Goal: Task Accomplishment & Management: Complete application form

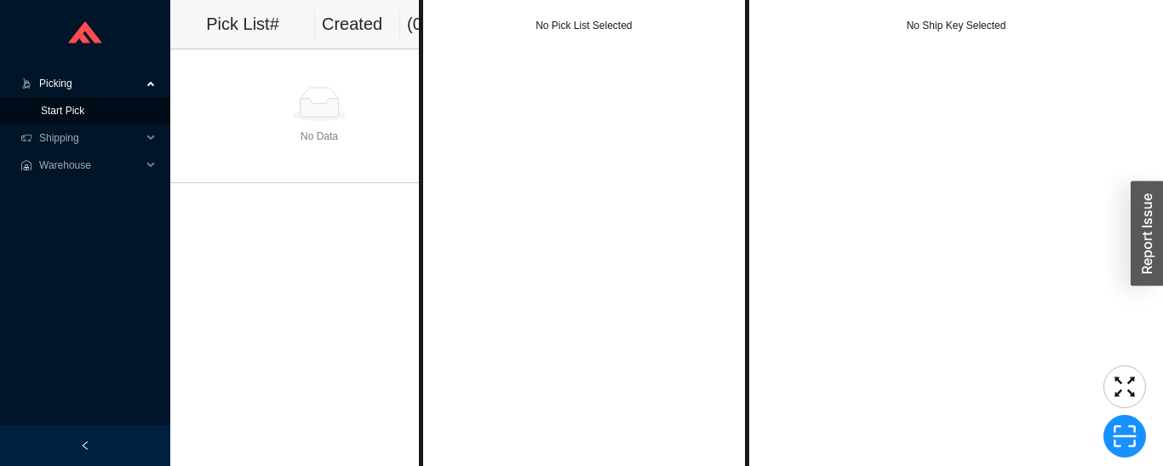
click at [77, 117] on link "Start Pick" at bounding box center [62, 111] width 43 height 12
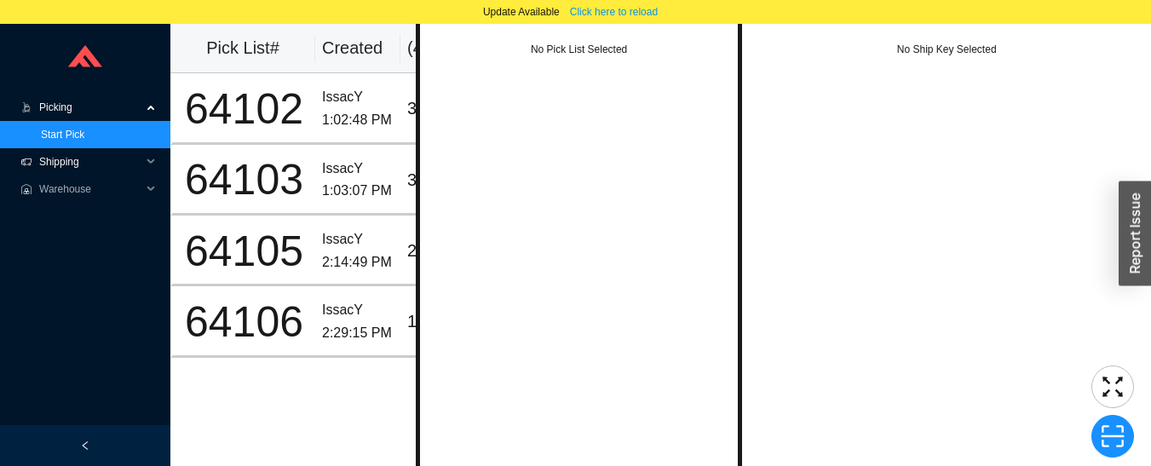
click at [52, 161] on span "Shipping" at bounding box center [90, 161] width 102 height 27
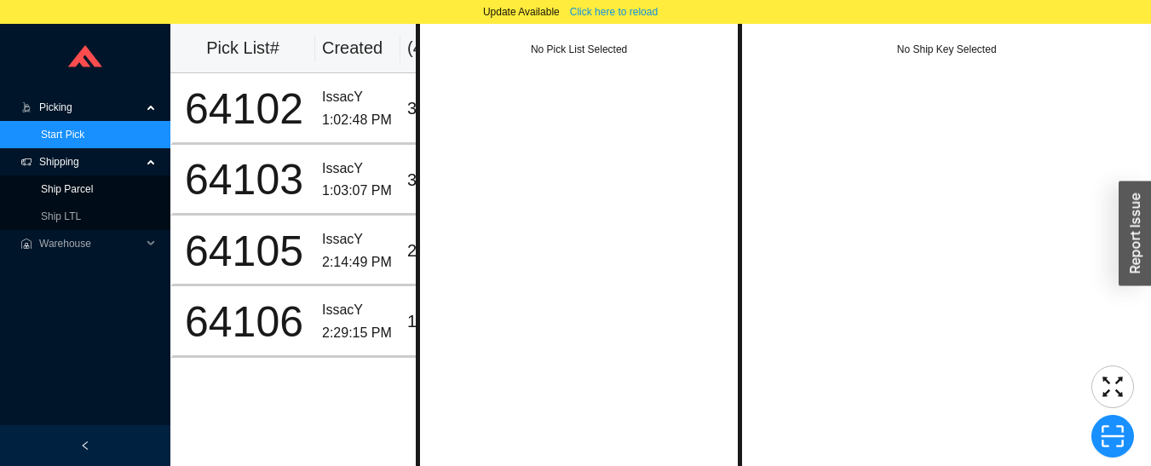
click at [45, 195] on link "Ship Parcel" at bounding box center [67, 189] width 52 height 12
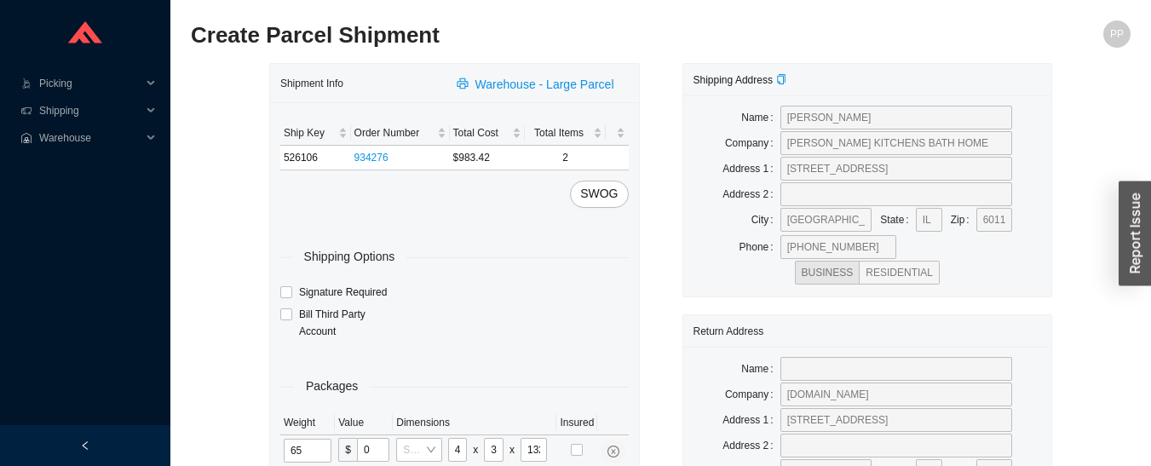
type input "13"
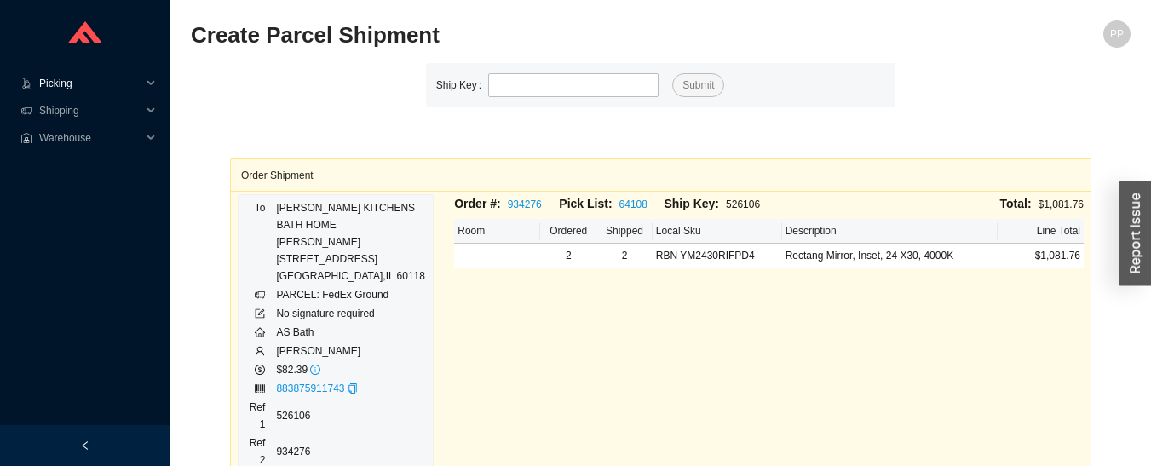
click at [59, 80] on span "Picking" at bounding box center [90, 83] width 102 height 27
click at [53, 111] on link "Start Pick" at bounding box center [62, 111] width 43 height 12
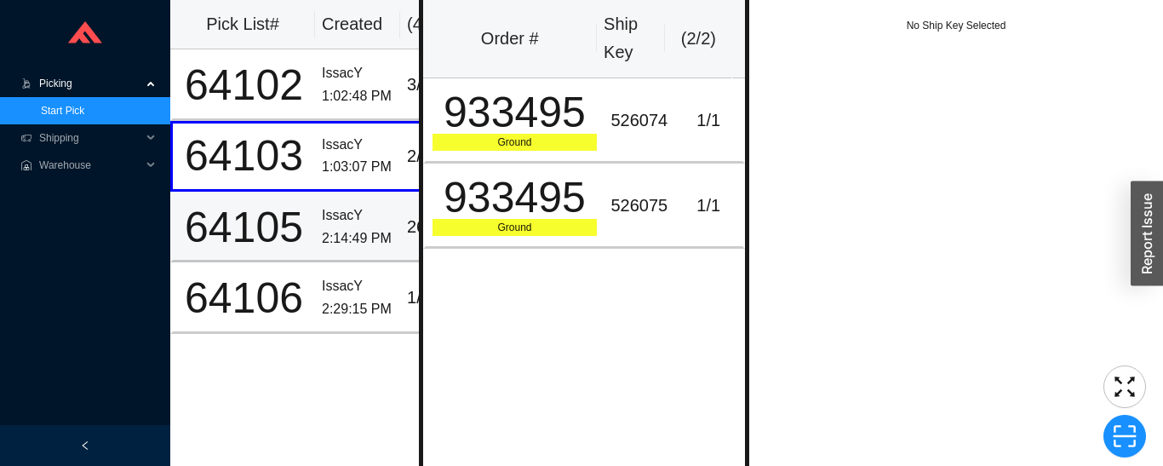
click at [331, 251] on td "IssacY 2:14:49 PM" at bounding box center [357, 227] width 85 height 71
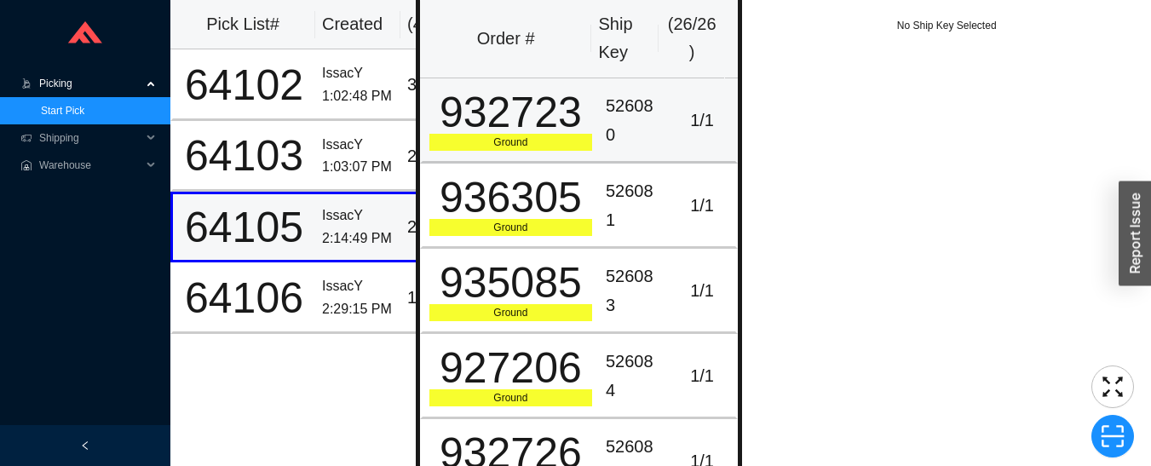
click at [544, 112] on div "932723" at bounding box center [510, 112] width 163 height 43
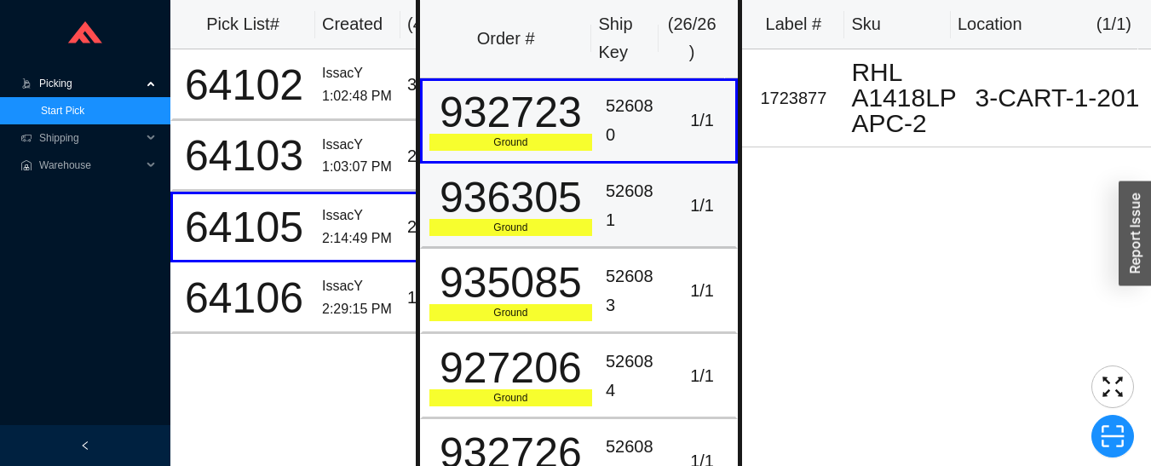
click at [585, 212] on td "936305 Ground" at bounding box center [509, 206] width 179 height 85
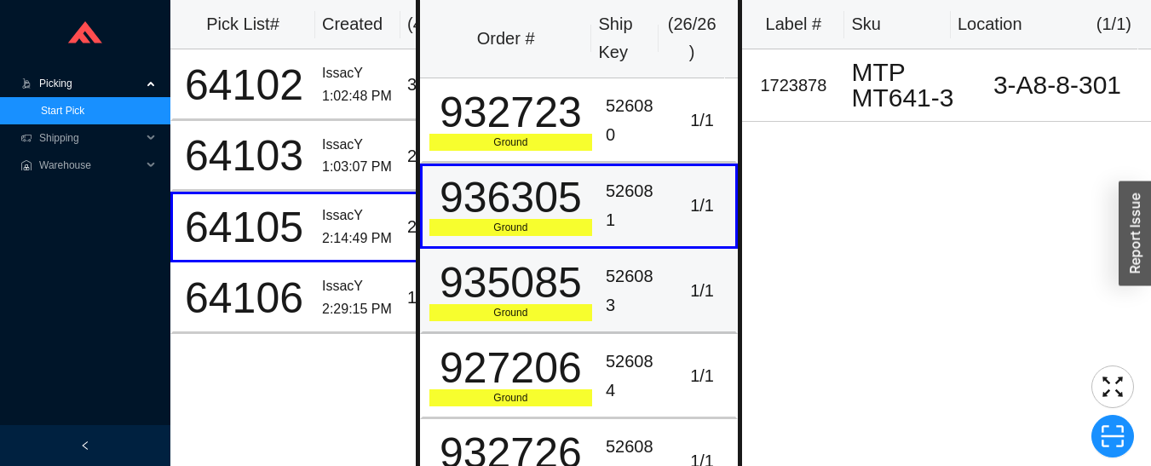
click at [587, 301] on td "935085 Ground" at bounding box center [509, 291] width 179 height 85
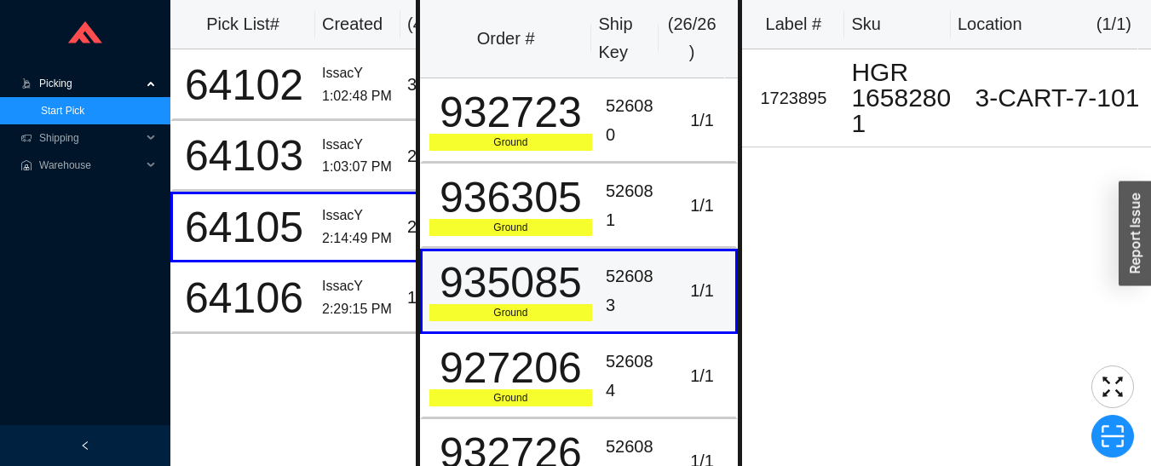
click at [358, 298] on div "2:29:15 PM" at bounding box center [358, 309] width 72 height 23
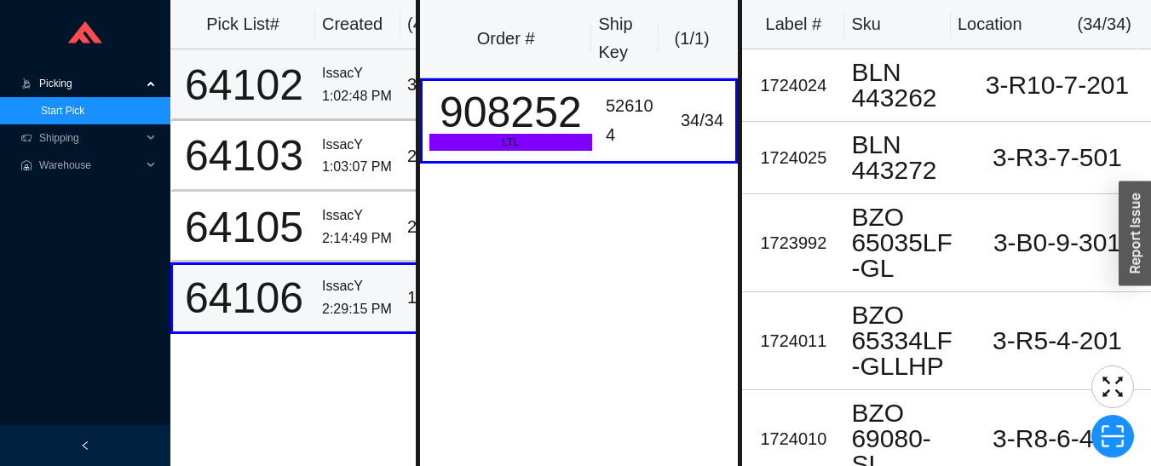
click at [300, 79] on div "64102" at bounding box center [244, 85] width 129 height 43
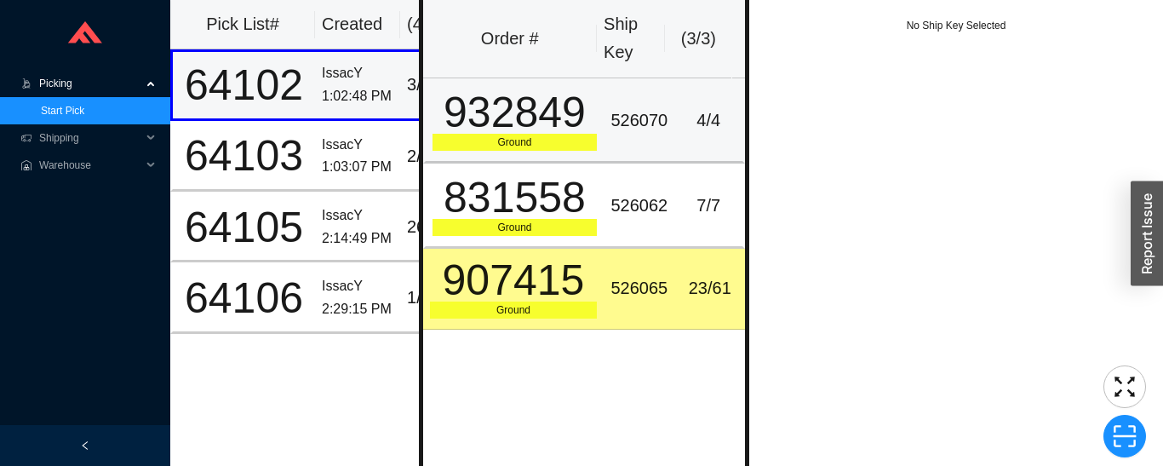
click at [558, 100] on div "932849" at bounding box center [515, 112] width 165 height 43
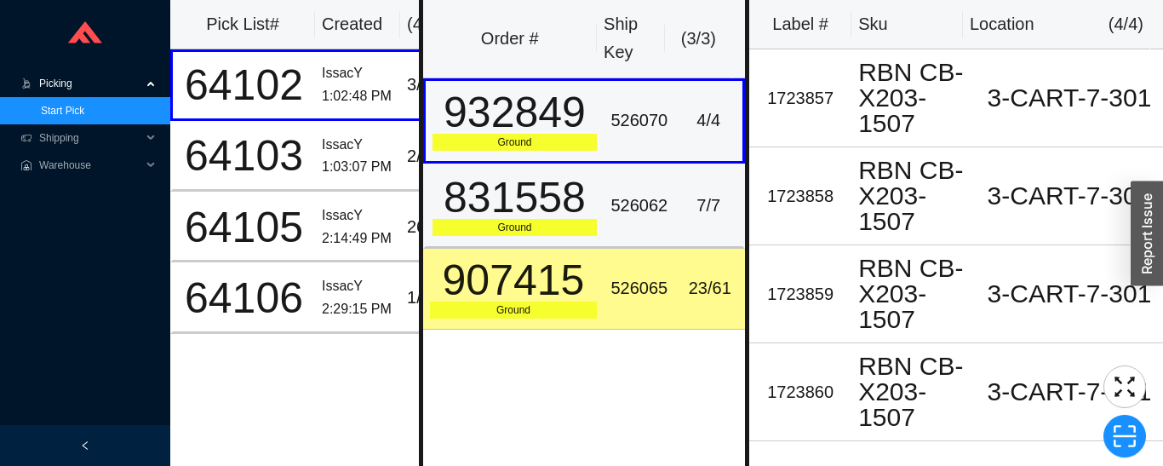
click at [611, 193] on div "526062" at bounding box center [639, 206] width 57 height 28
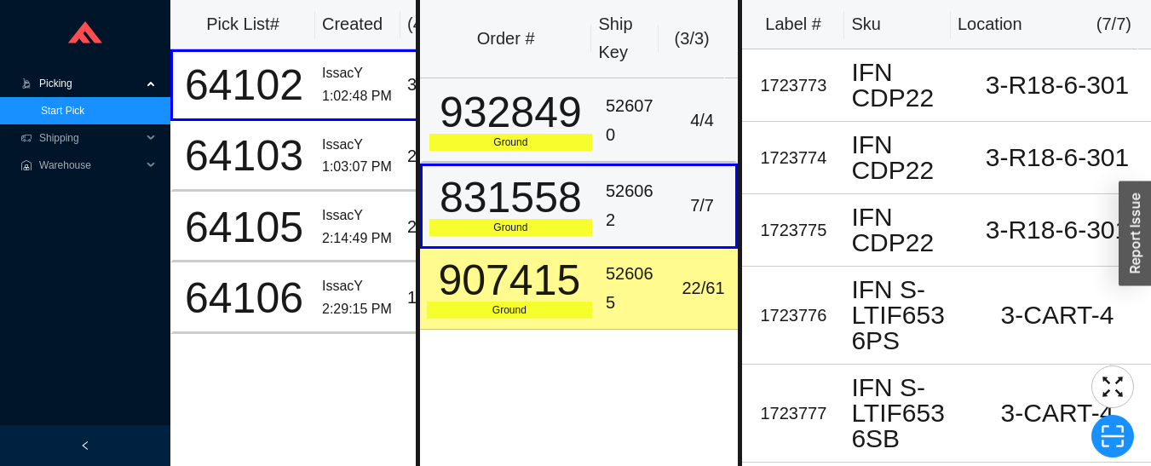
click at [599, 113] on td "526070" at bounding box center [634, 120] width 70 height 85
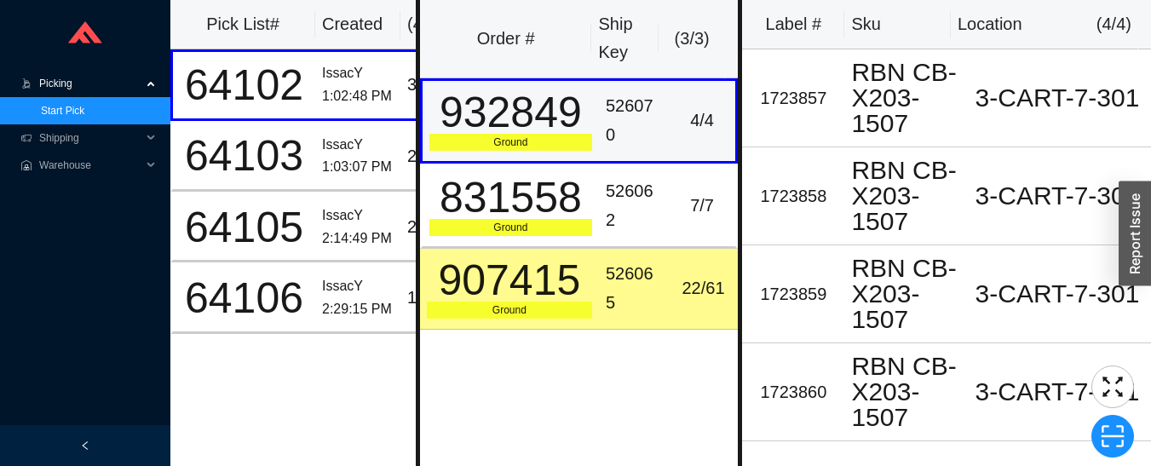
click at [608, 208] on div "526062" at bounding box center [634, 205] width 56 height 57
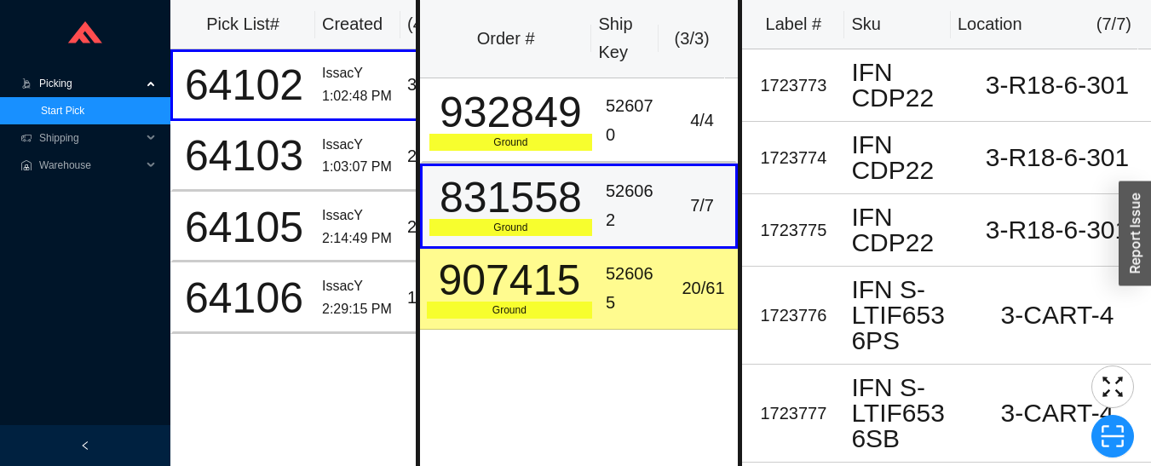
click at [643, 283] on div "526065" at bounding box center [634, 288] width 56 height 57
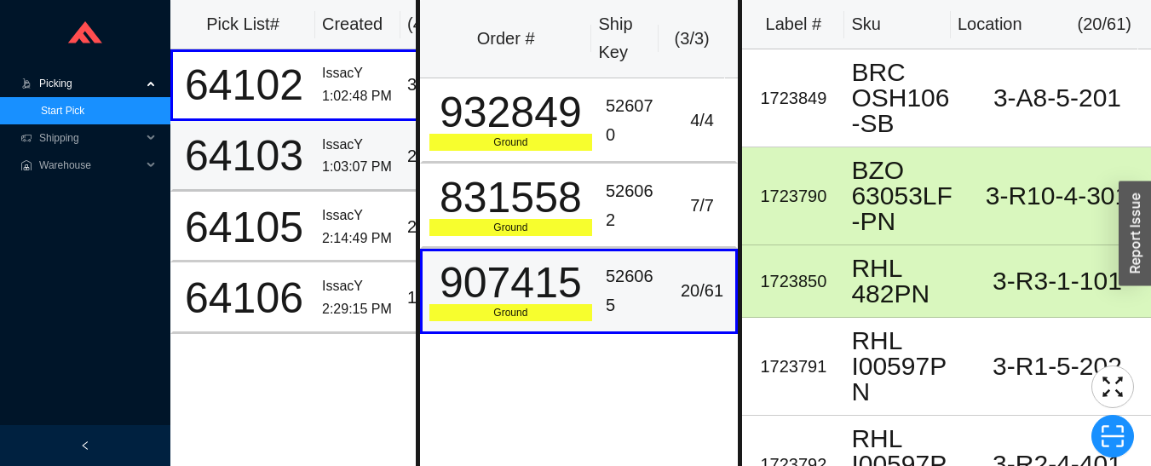
click at [286, 158] on div "64103" at bounding box center [244, 156] width 129 height 43
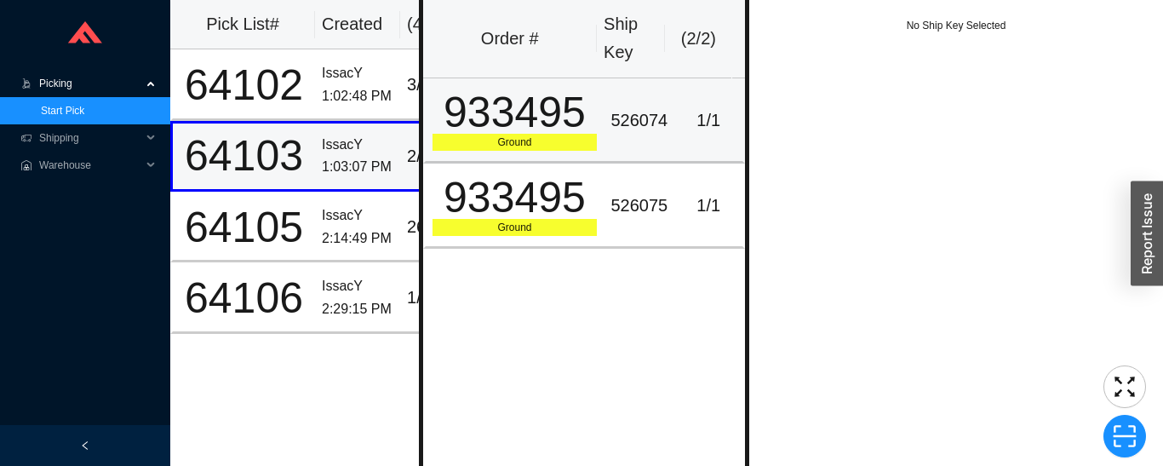
click at [533, 134] on div "933495" at bounding box center [515, 112] width 165 height 43
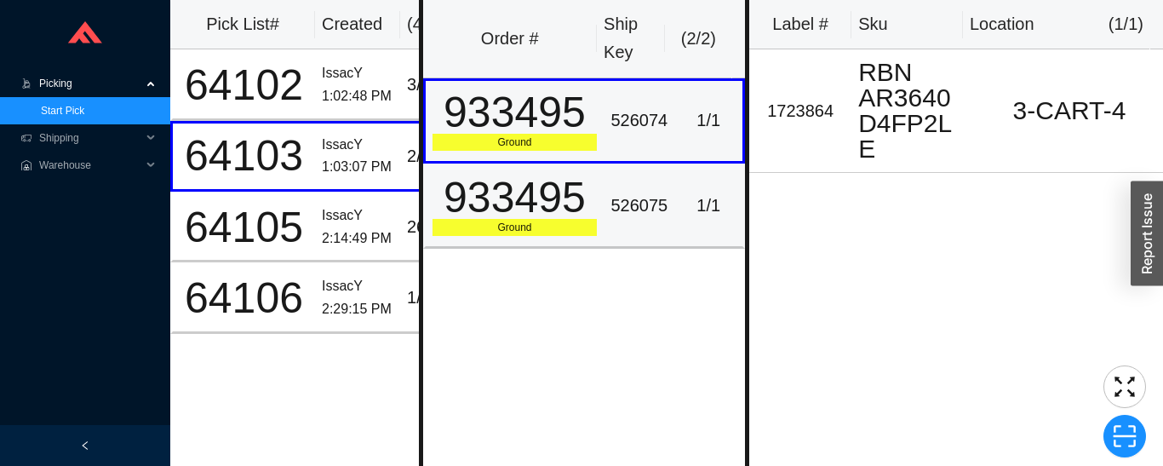
click at [566, 215] on div "933495" at bounding box center [515, 197] width 165 height 43
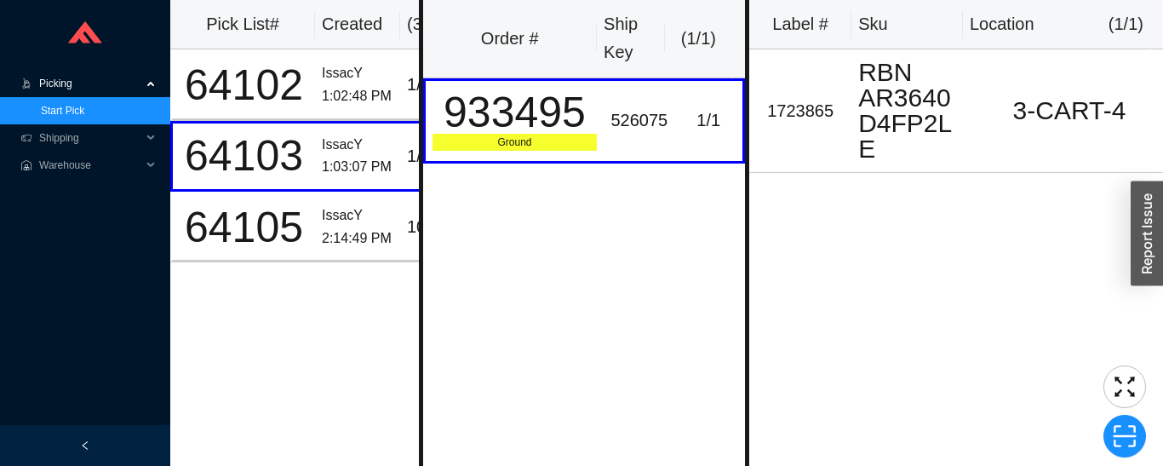
click at [53, 87] on span "Picking" at bounding box center [90, 83] width 102 height 27
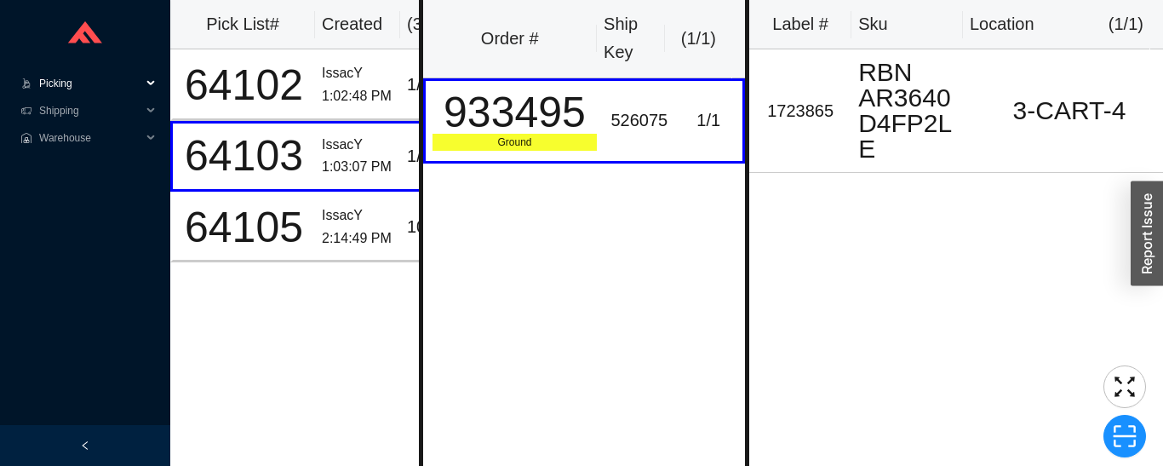
click at [53, 85] on span "Picking" at bounding box center [90, 83] width 102 height 27
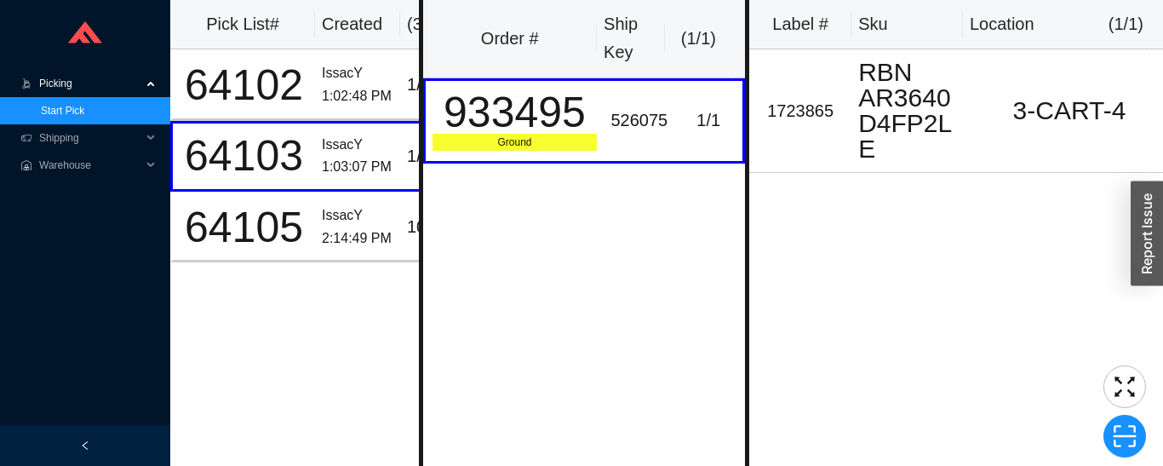
click at [47, 116] on link "Start Pick" at bounding box center [62, 111] width 43 height 12
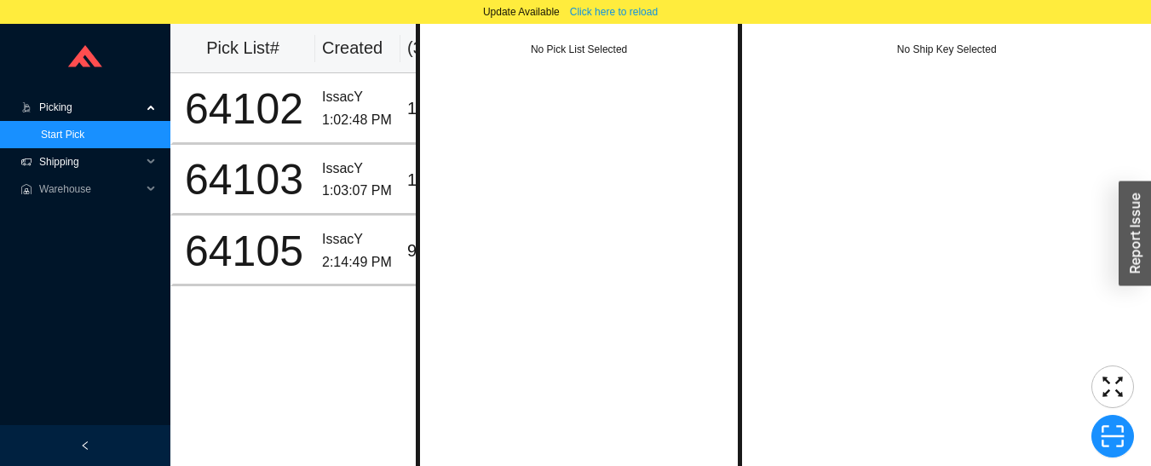
click at [46, 158] on span "Shipping" at bounding box center [90, 161] width 102 height 27
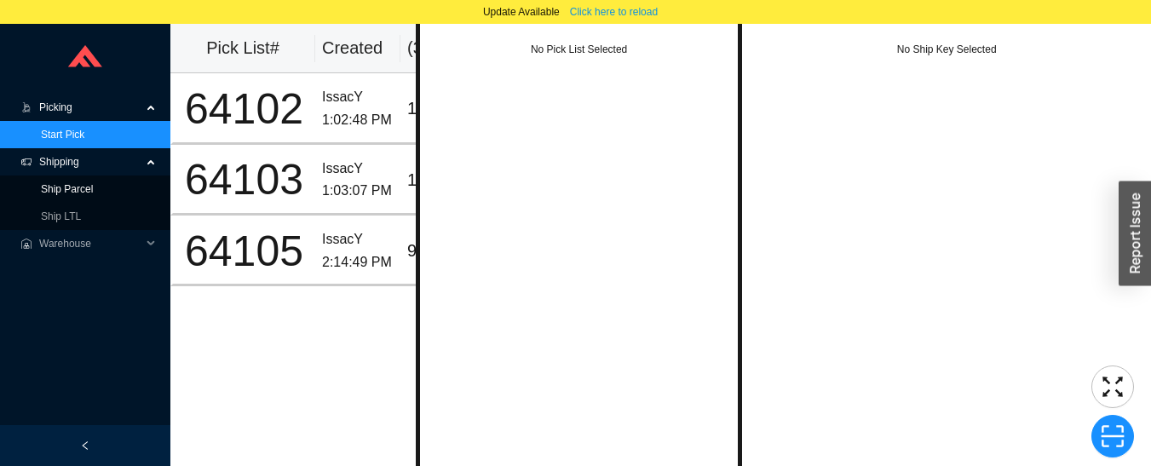
click at [47, 194] on link "Ship Parcel" at bounding box center [67, 189] width 52 height 12
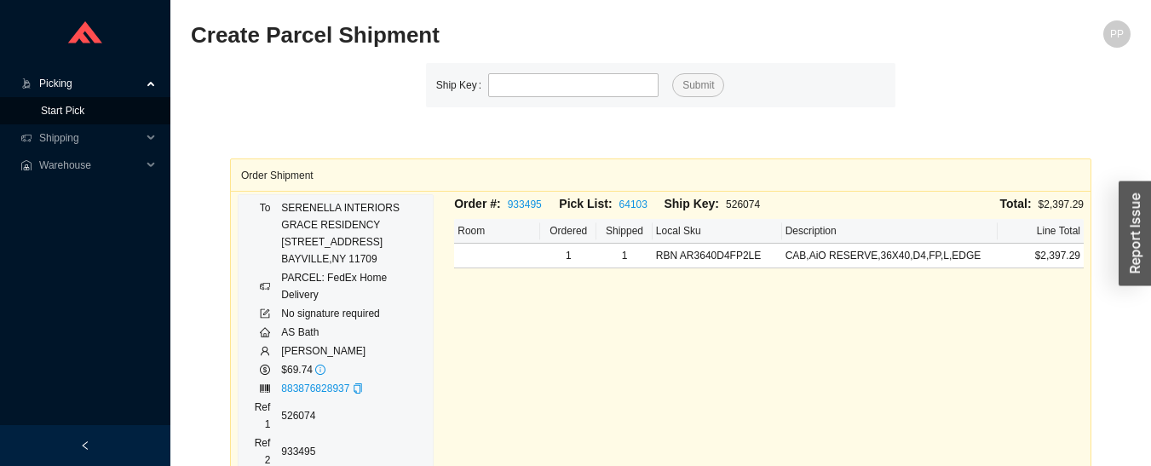
click at [46, 116] on link "Start Pick" at bounding box center [62, 111] width 43 height 12
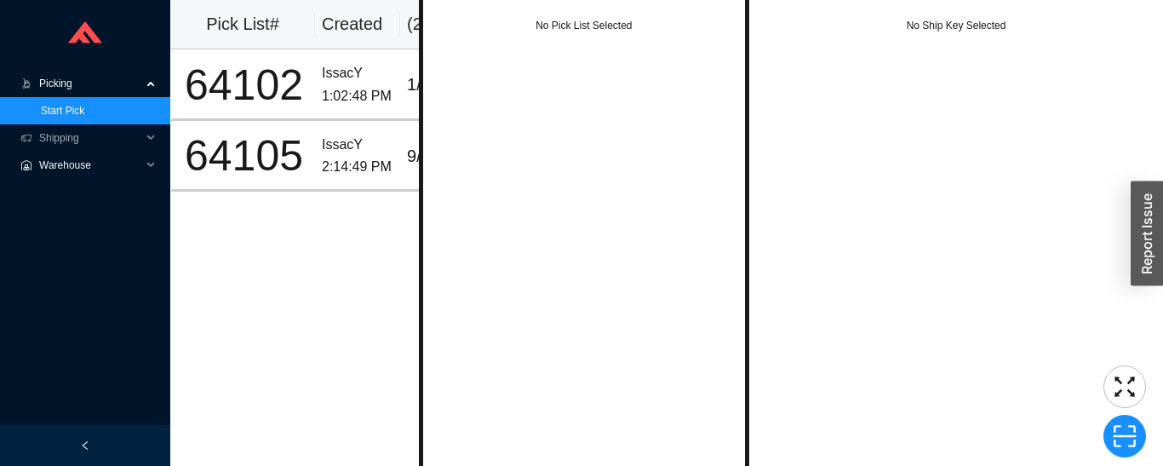
click at [49, 152] on span "Warehouse" at bounding box center [90, 165] width 102 height 27
click at [44, 152] on span "Warehouse" at bounding box center [90, 165] width 102 height 27
click at [53, 141] on span "Shipping" at bounding box center [90, 137] width 102 height 27
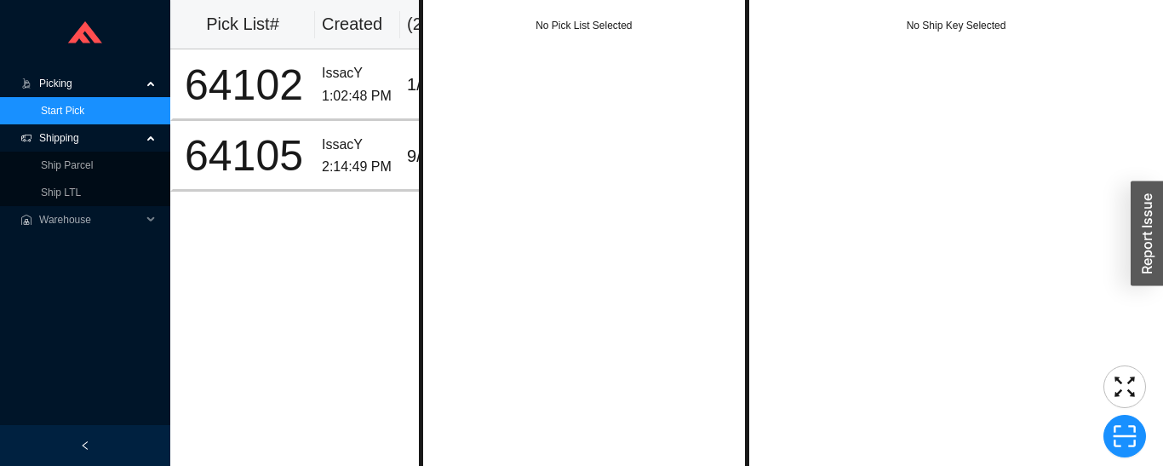
click at [43, 169] on link "Ship Parcel" at bounding box center [67, 165] width 52 height 12
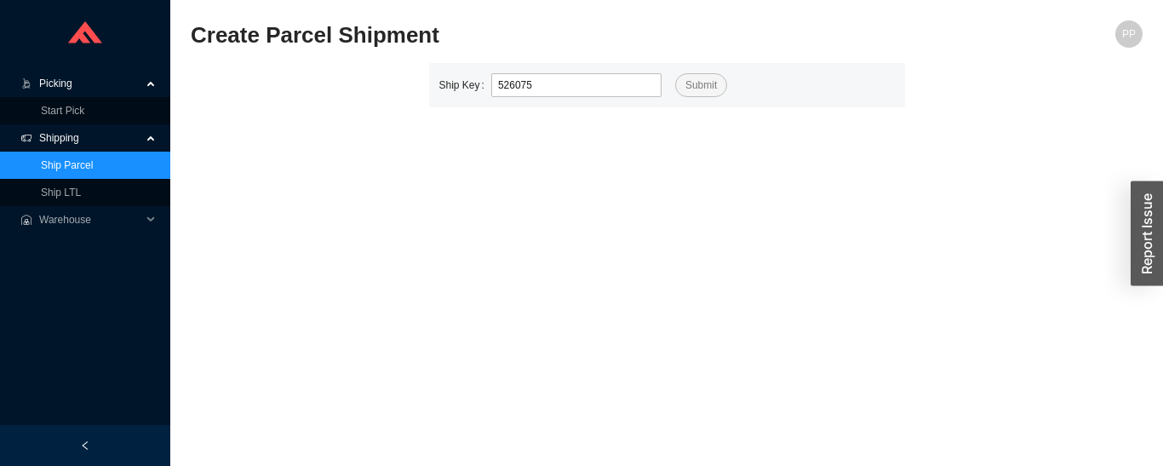
type input "526075"
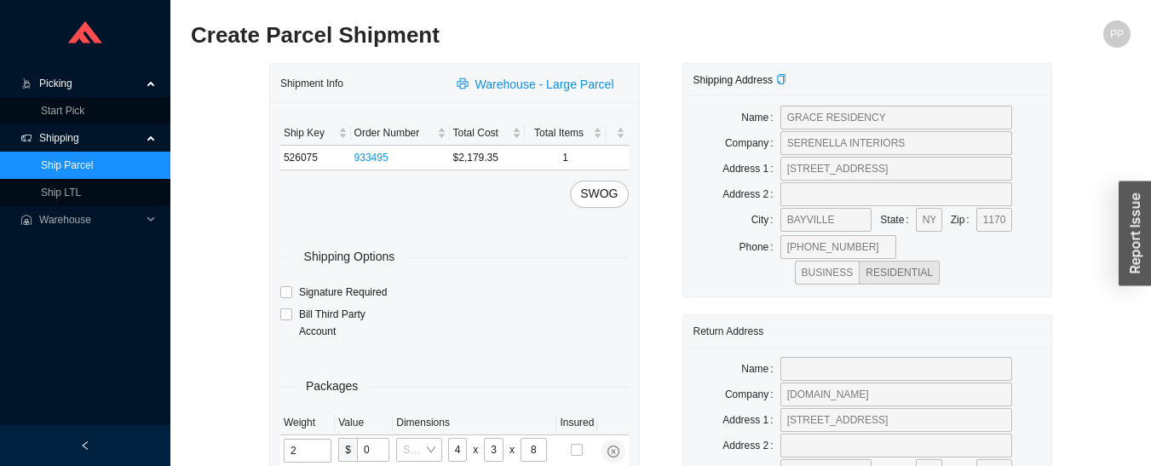
type input "90"
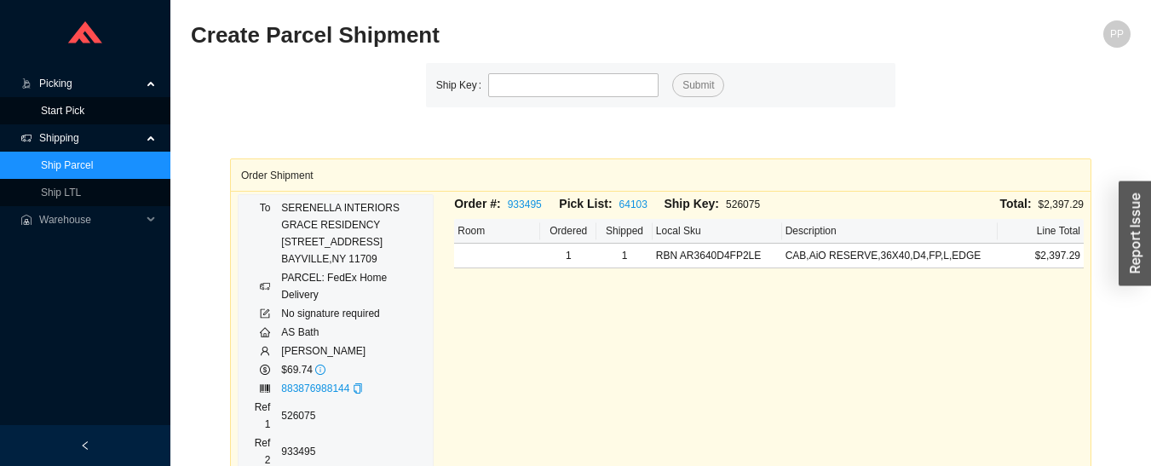
click at [48, 110] on link "Start Pick" at bounding box center [62, 111] width 43 height 12
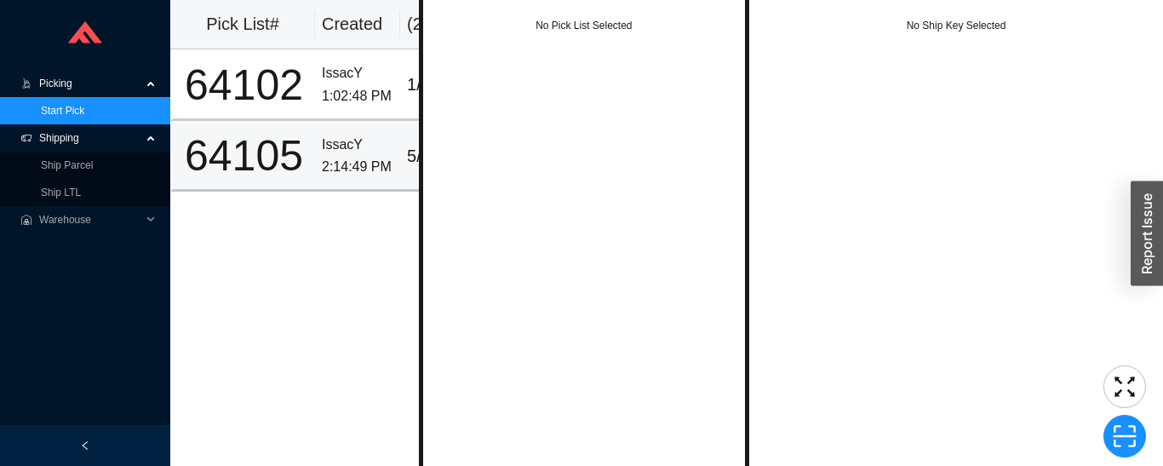
click at [293, 135] on div "64105" at bounding box center [244, 156] width 129 height 43
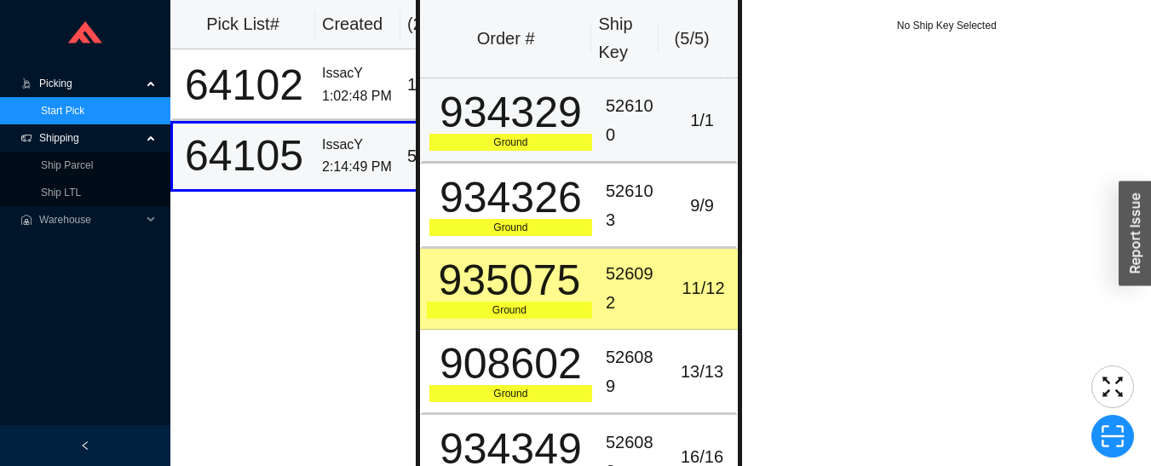
click at [550, 118] on div "934329" at bounding box center [510, 112] width 163 height 43
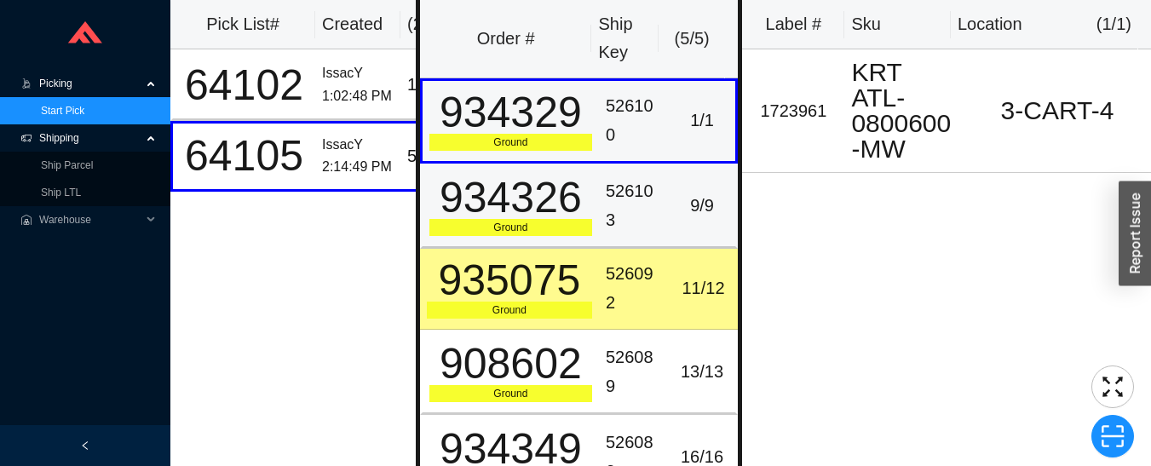
click at [623, 197] on div "526103" at bounding box center [634, 205] width 56 height 57
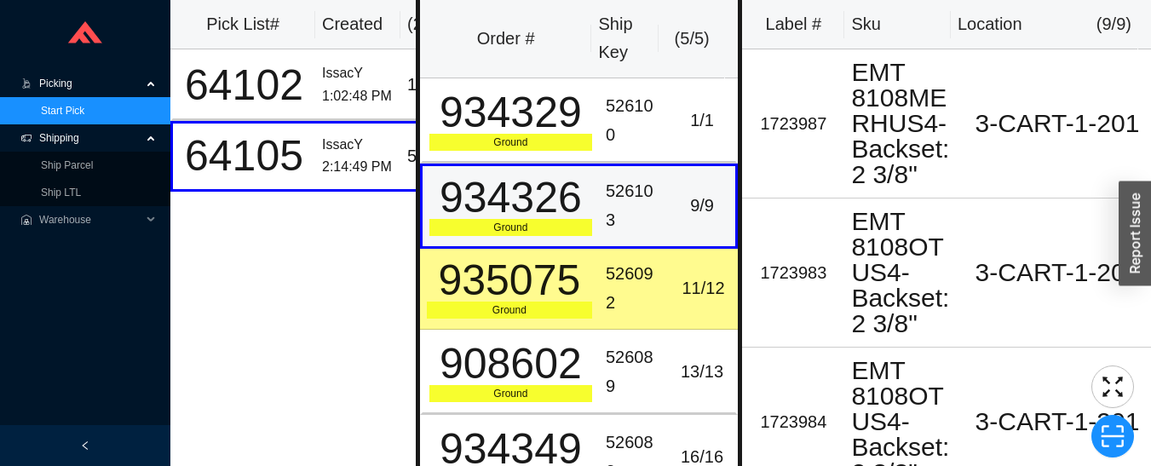
click at [627, 261] on div "526092" at bounding box center [634, 288] width 56 height 57
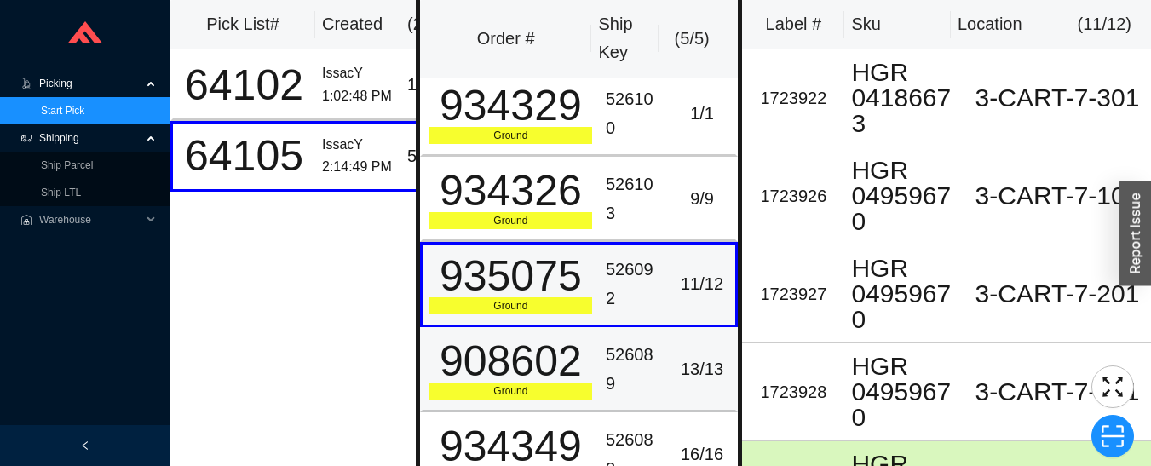
click at [651, 391] on div "526089" at bounding box center [634, 369] width 56 height 57
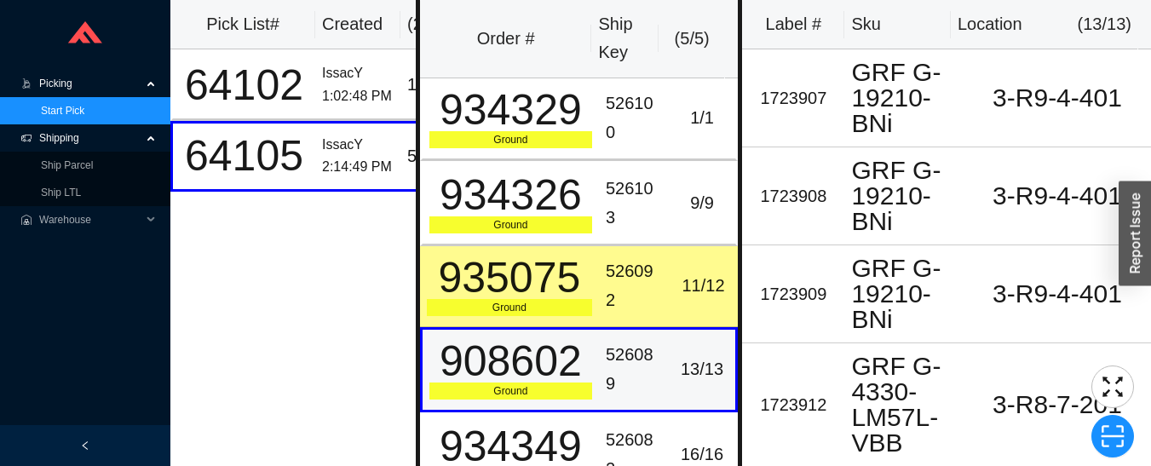
scroll to position [3, 0]
click at [630, 437] on div "526082" at bounding box center [634, 454] width 56 height 57
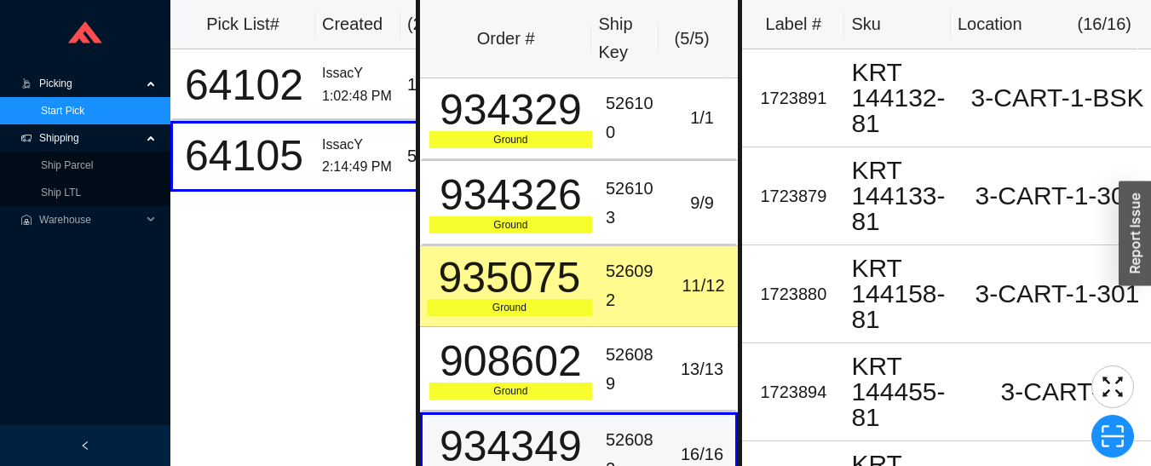
scroll to position [32, 0]
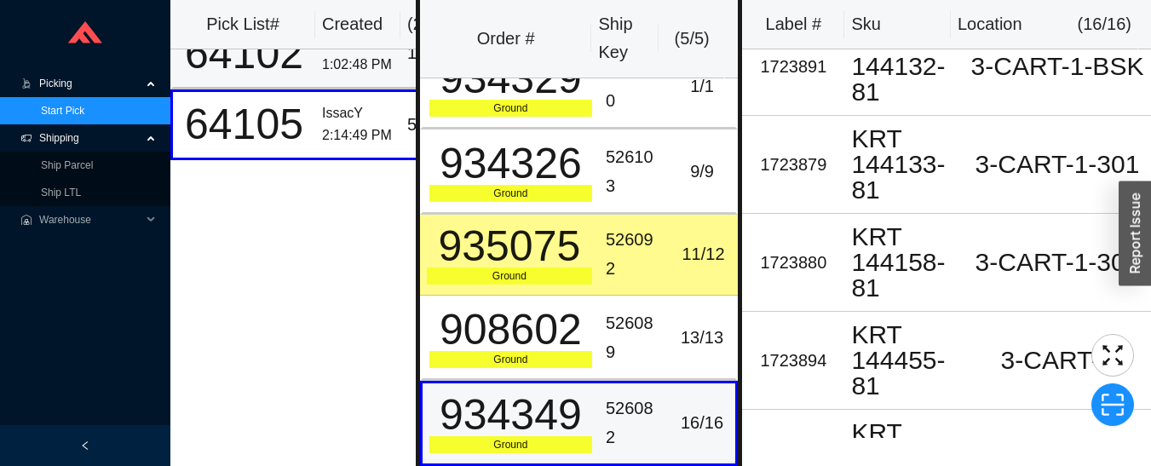
click at [305, 71] on div "64102" at bounding box center [244, 53] width 129 height 43
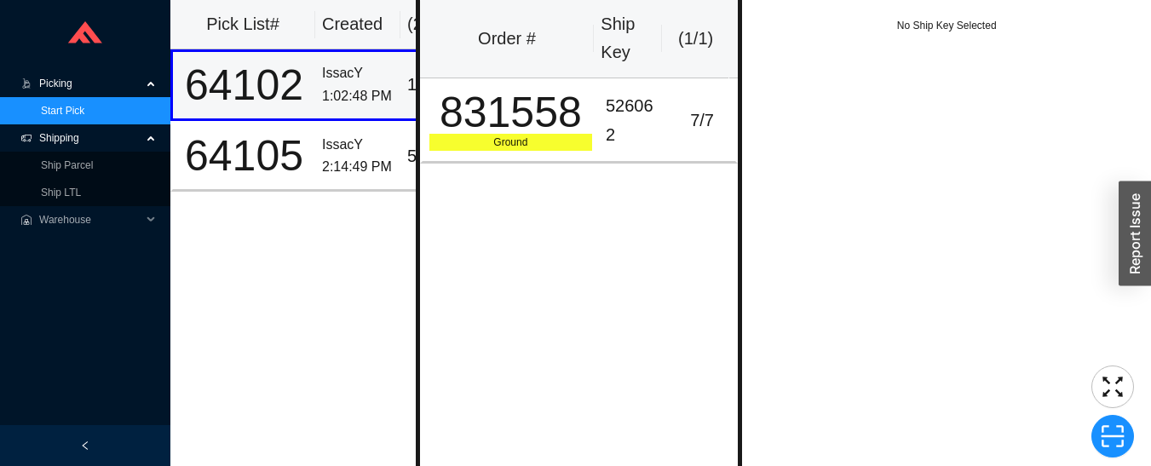
scroll to position [0, 0]
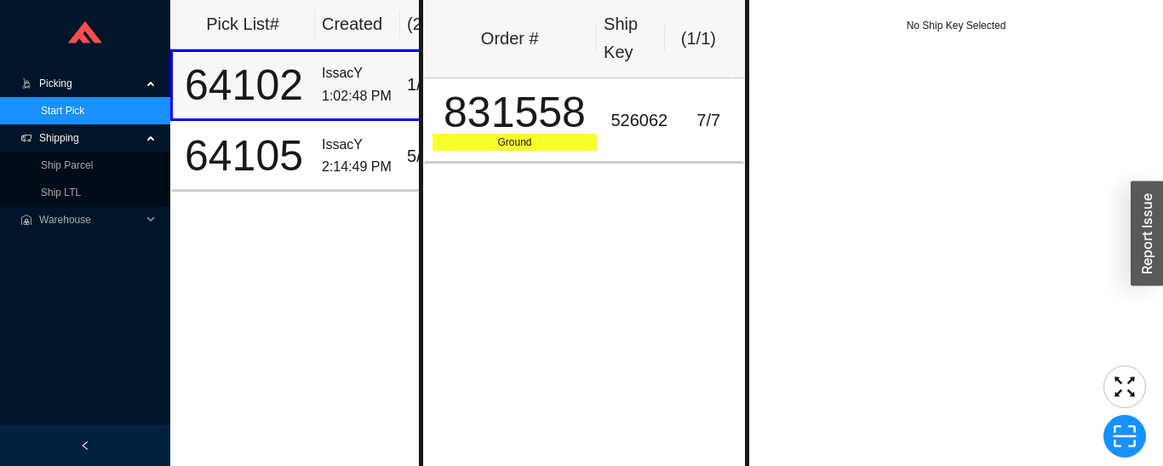
click at [571, 122] on div "831558" at bounding box center [515, 112] width 165 height 43
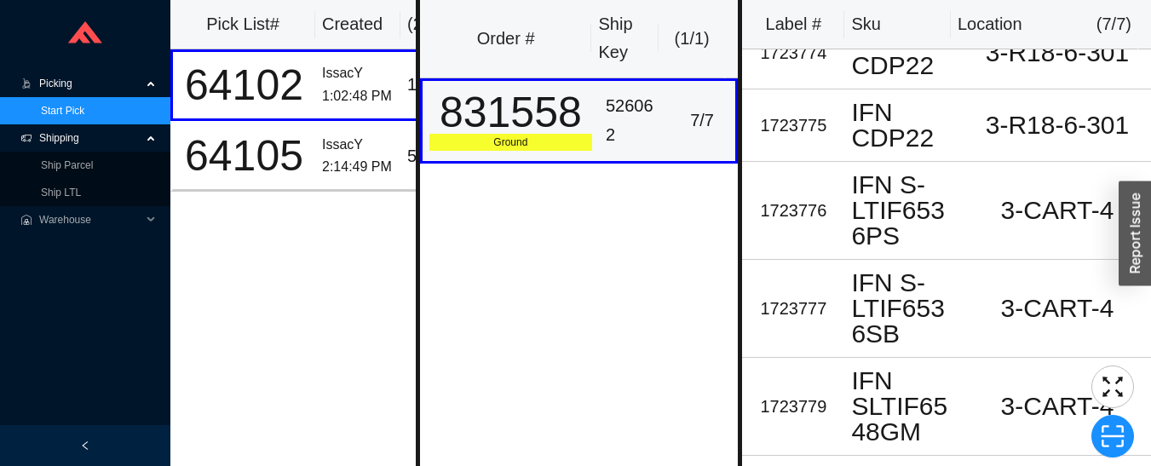
scroll to position [215, 0]
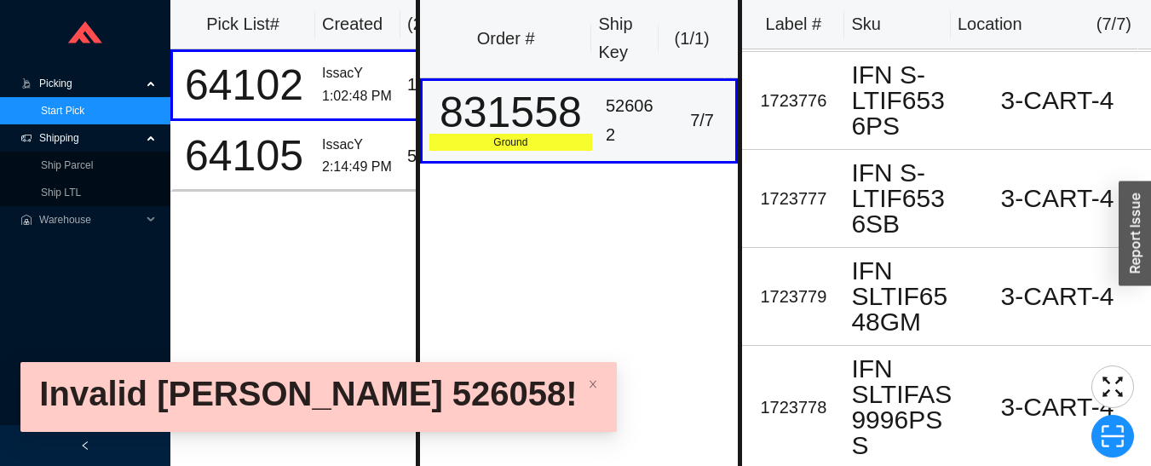
click at [57, 143] on span "Shipping" at bounding box center [90, 137] width 102 height 27
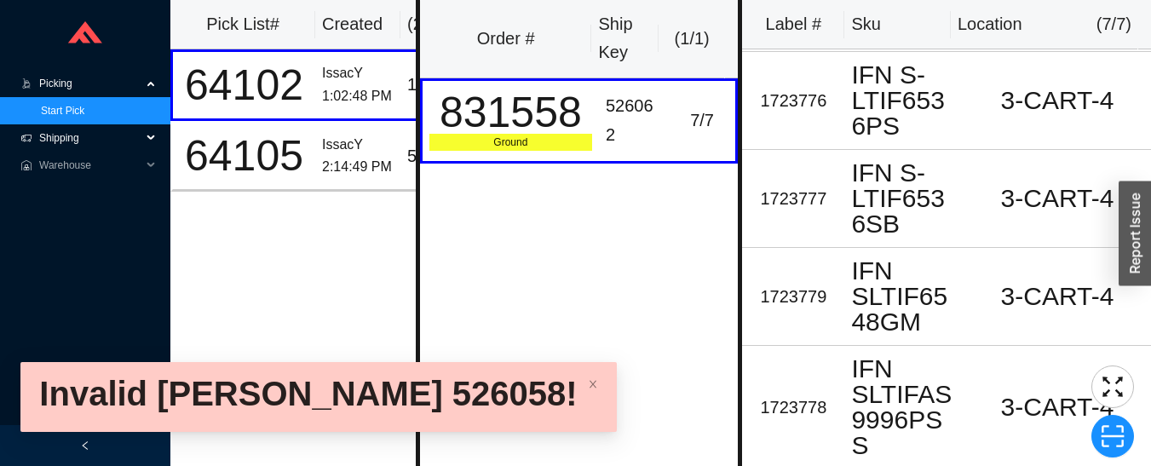
click at [58, 139] on span "Shipping" at bounding box center [90, 137] width 102 height 27
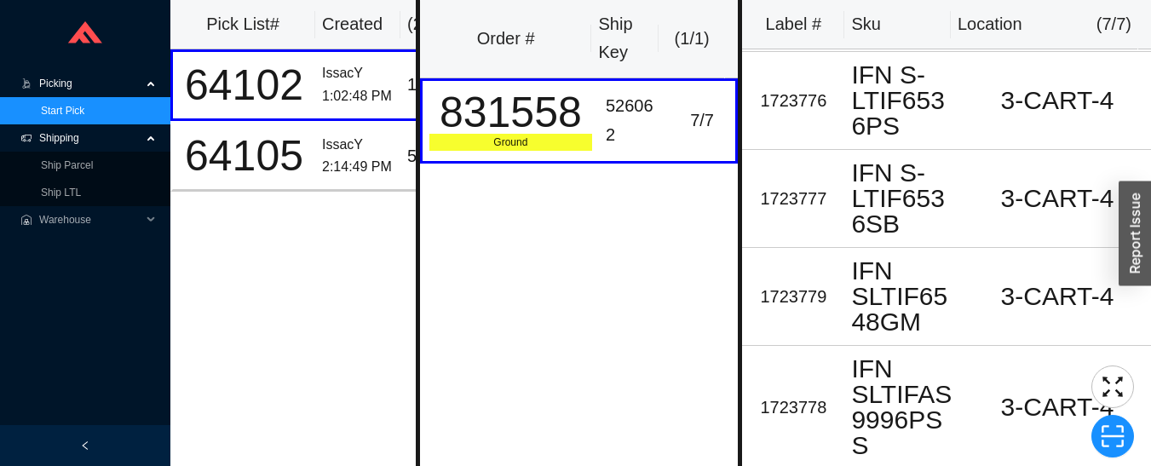
click at [55, 169] on link "Ship Parcel" at bounding box center [67, 165] width 52 height 12
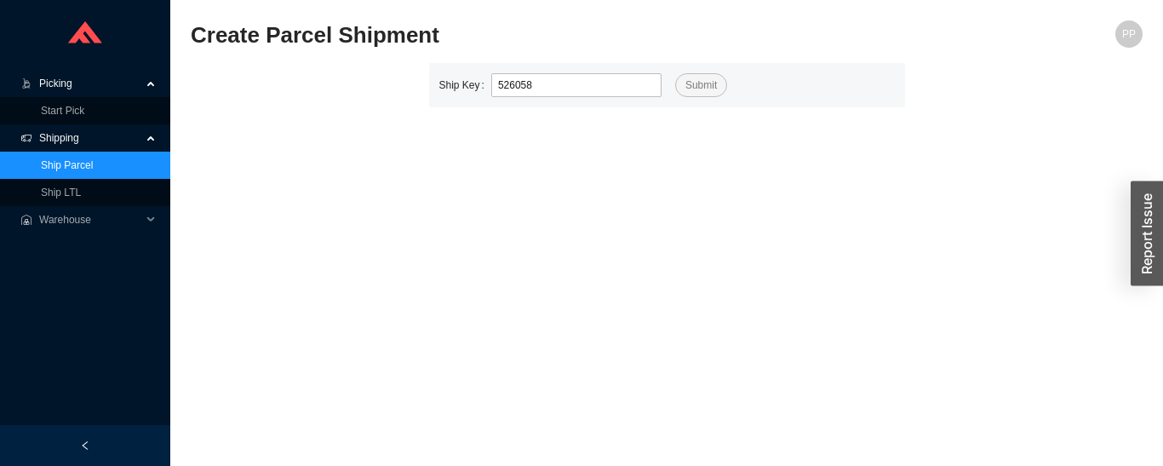
type input "526058"
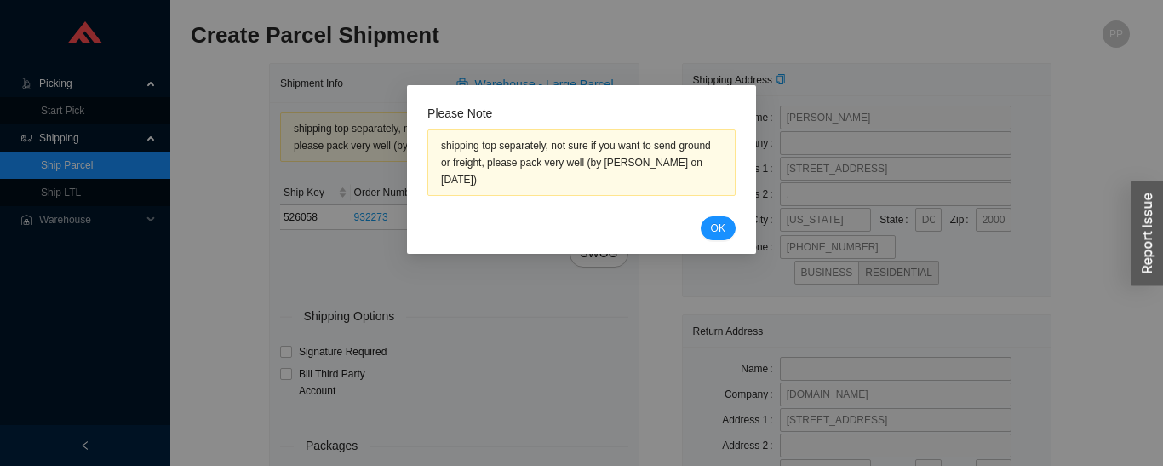
click at [721, 232] on span "OK" at bounding box center [718, 228] width 14 height 17
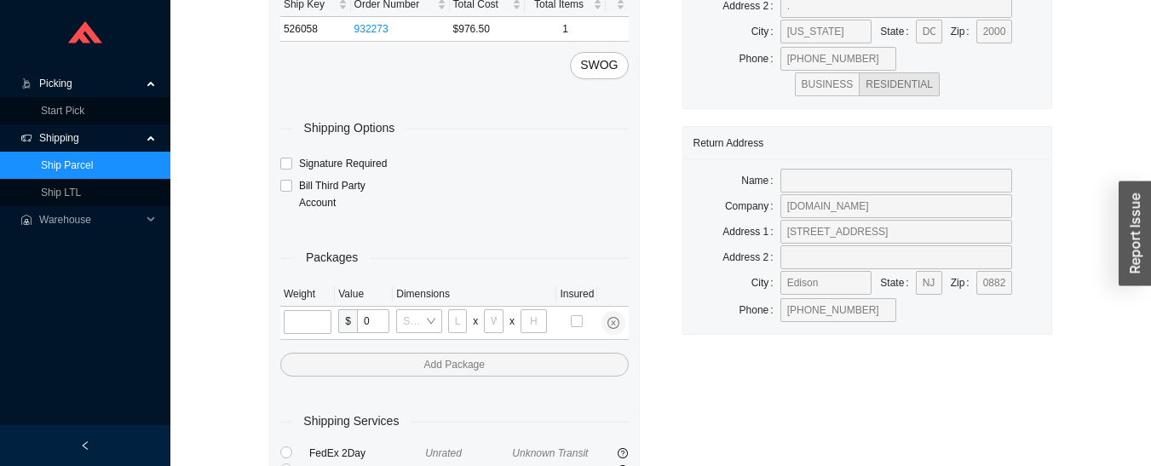
scroll to position [195, 0]
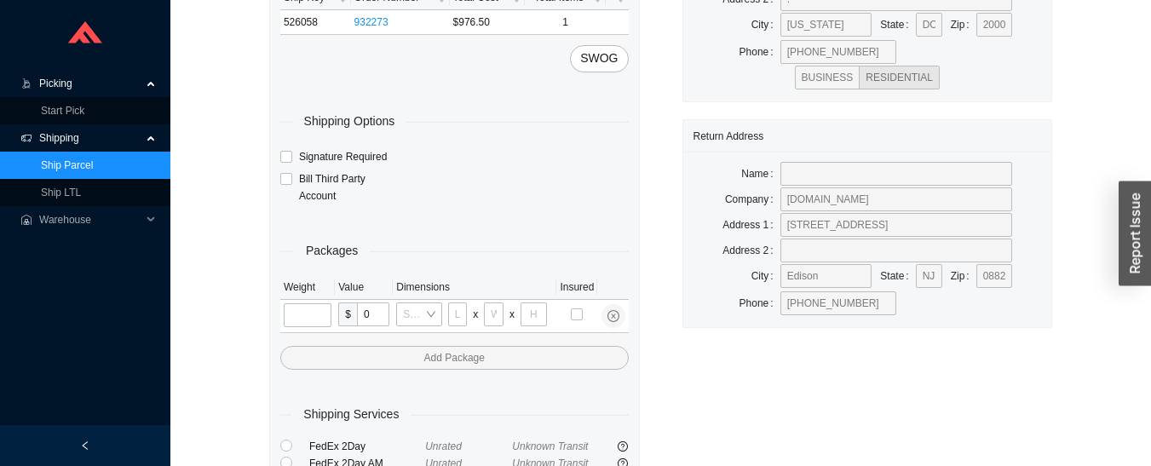
type input "30"
type input "24"
type input "12"
click at [307, 310] on input "tel" at bounding box center [308, 315] width 48 height 24
click at [46, 87] on span "Picking" at bounding box center [90, 83] width 102 height 27
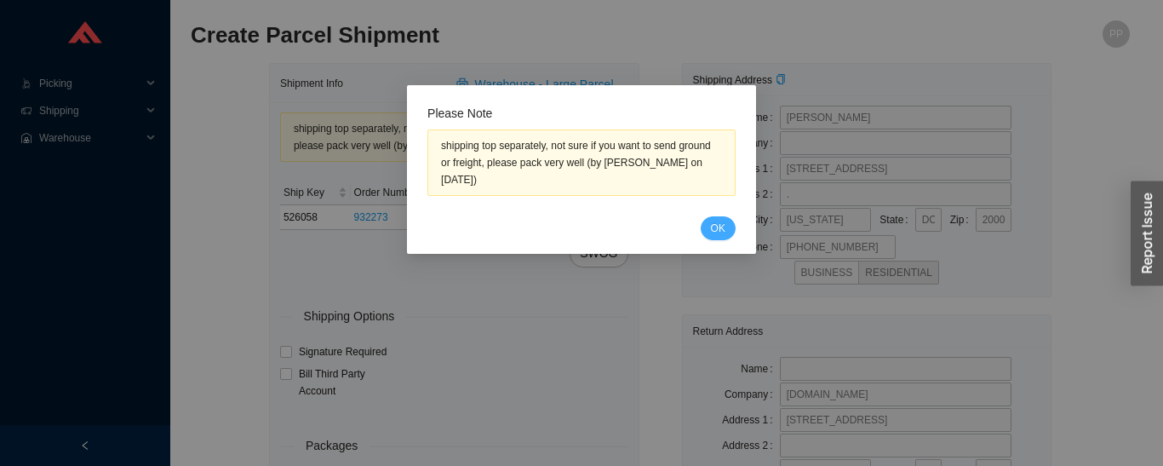
click at [718, 227] on span "OK" at bounding box center [718, 228] width 14 height 17
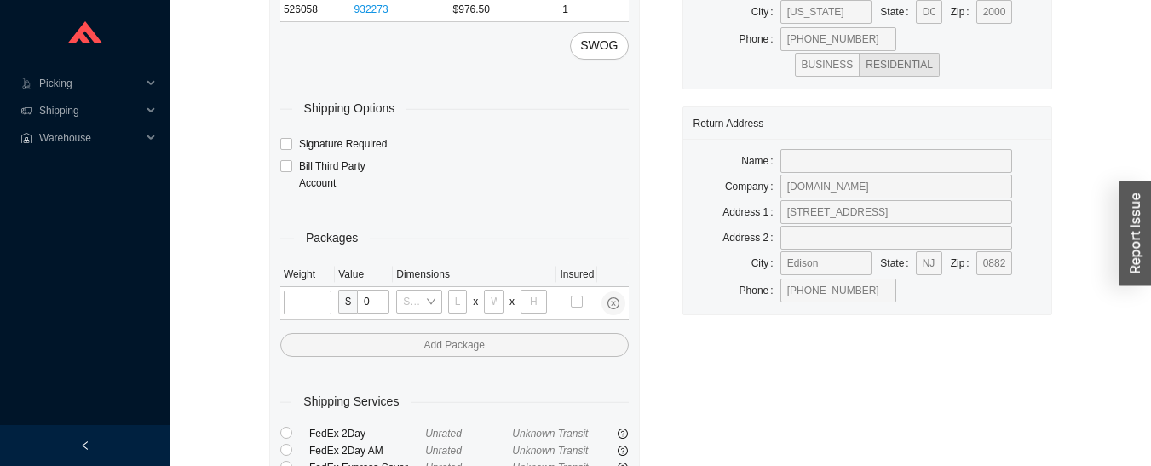
scroll to position [244, 0]
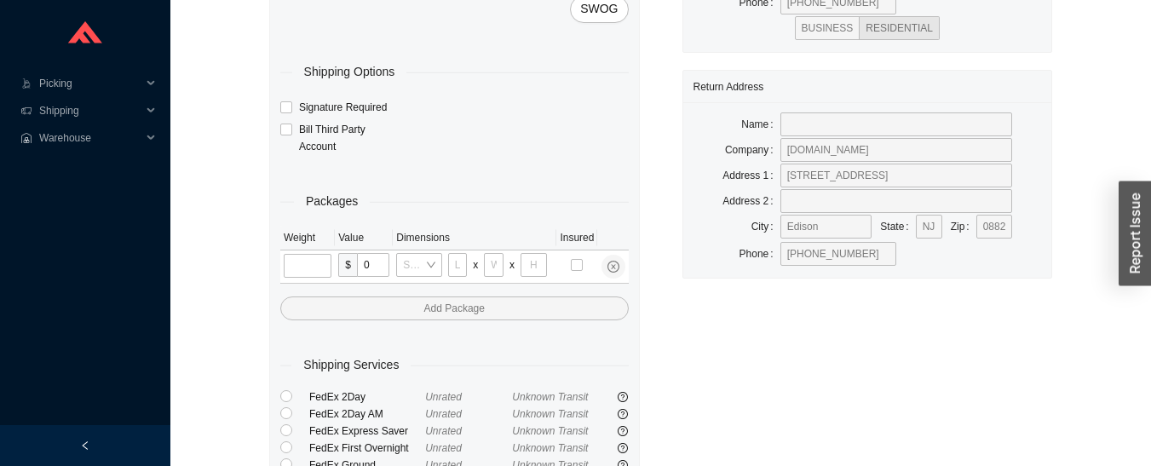
type input "30"
type input "24"
type input "12"
click at [304, 265] on input "tel" at bounding box center [308, 266] width 48 height 24
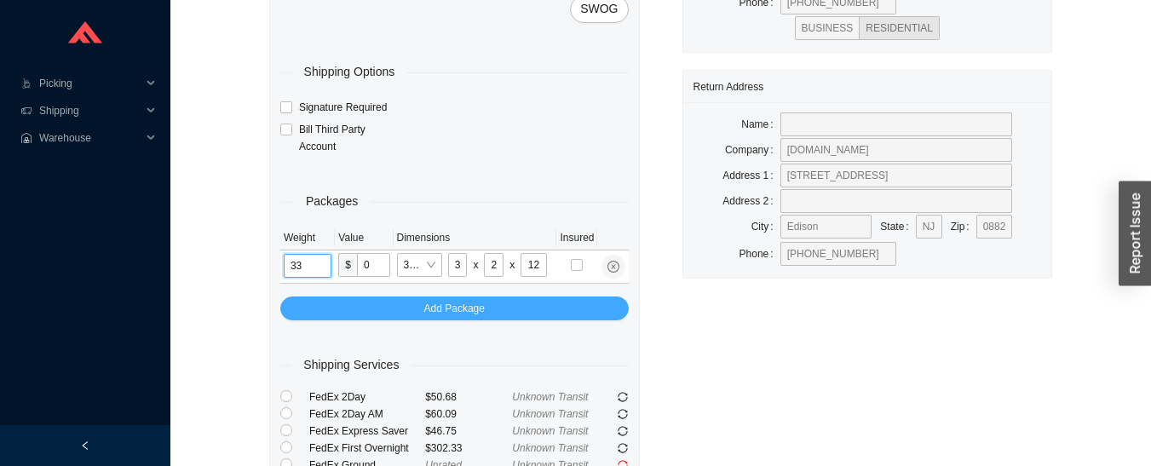
type input "33"
click at [392, 303] on button "Add Package" at bounding box center [454, 308] width 348 height 24
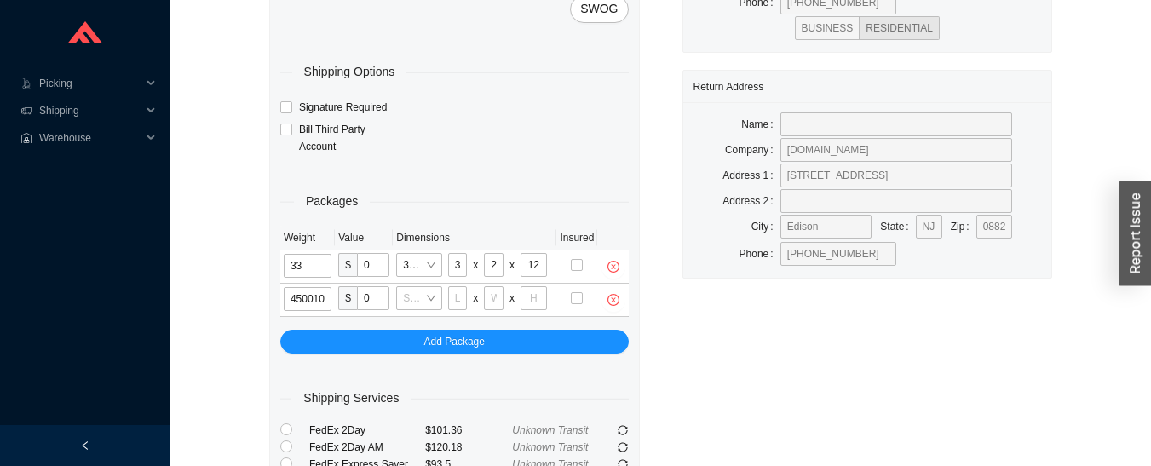
type input "45"
type input "30"
type input "24"
type input "12"
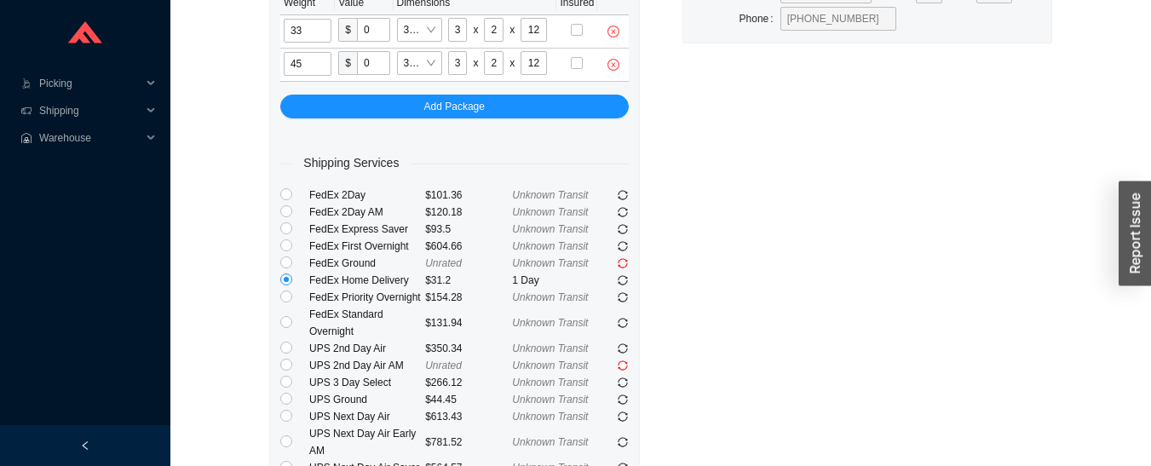
scroll to position [485, 0]
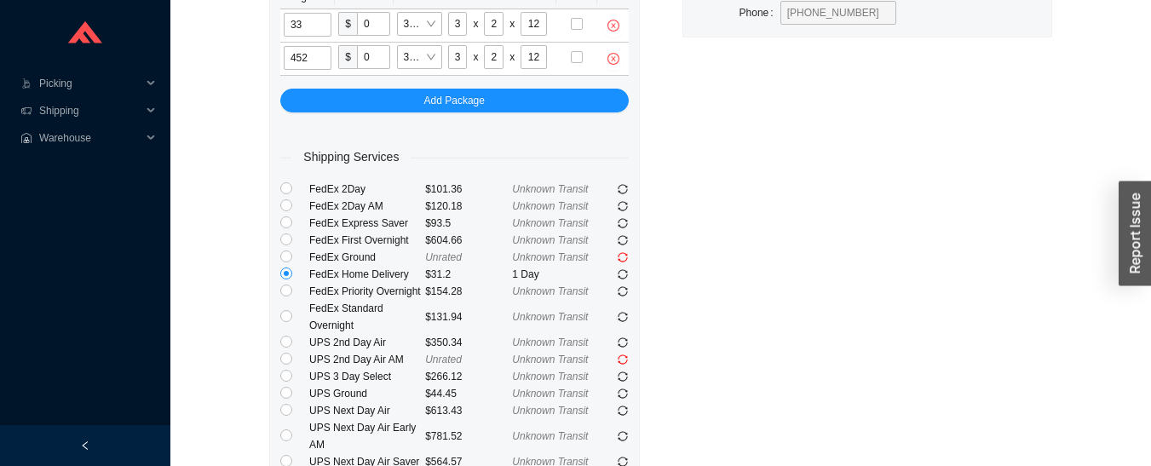
type input "45"
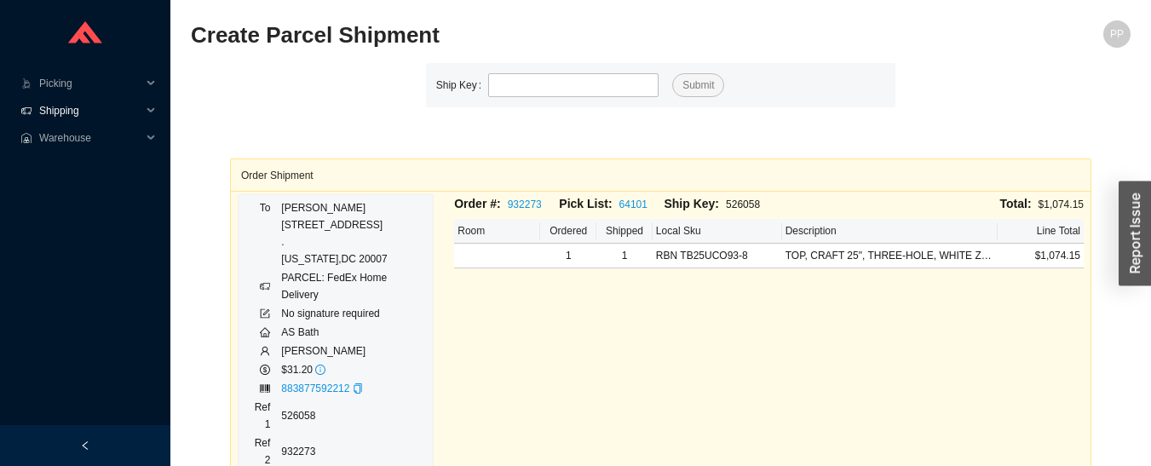
click at [91, 112] on span "Shipping" at bounding box center [90, 110] width 102 height 27
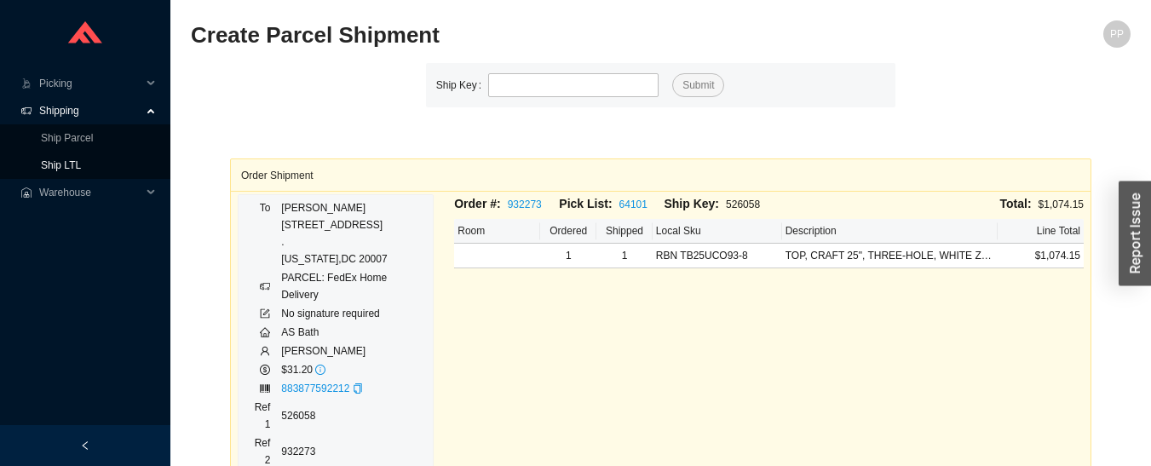
click at [81, 170] on link "Ship LTL" at bounding box center [61, 165] width 40 height 12
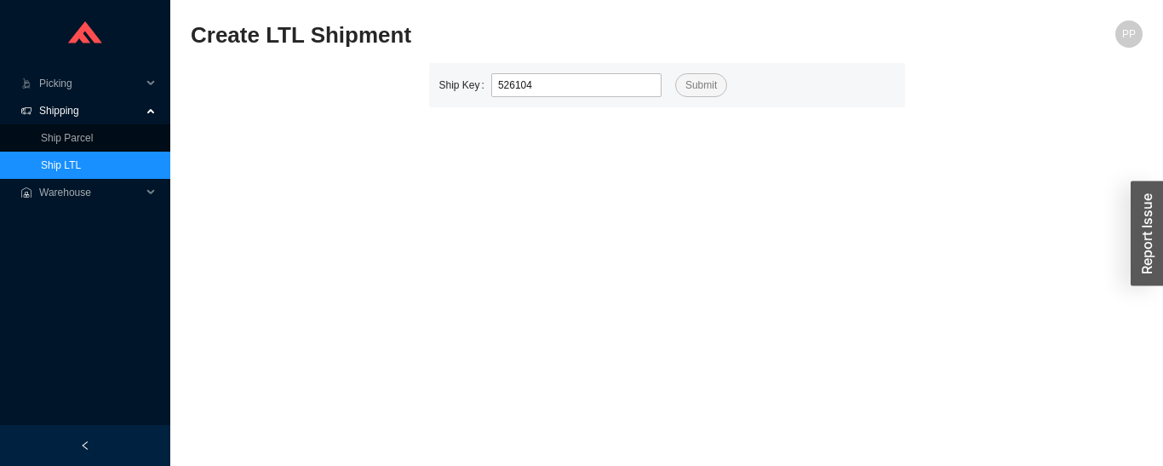
type input "526104"
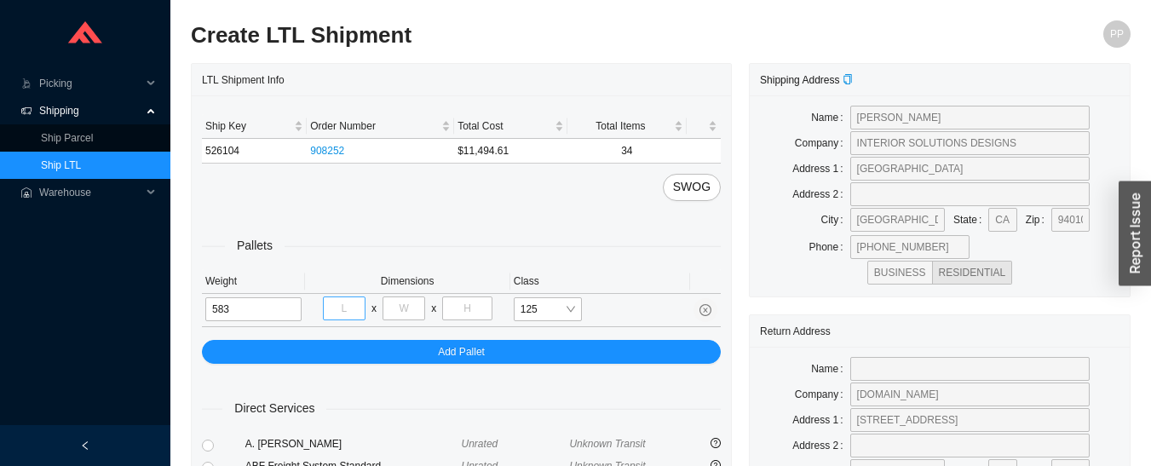
type input "583"
click at [347, 308] on input "tel" at bounding box center [344, 308] width 43 height 24
type input "48"
click at [405, 304] on input "tel" at bounding box center [403, 308] width 43 height 24
type input "54"
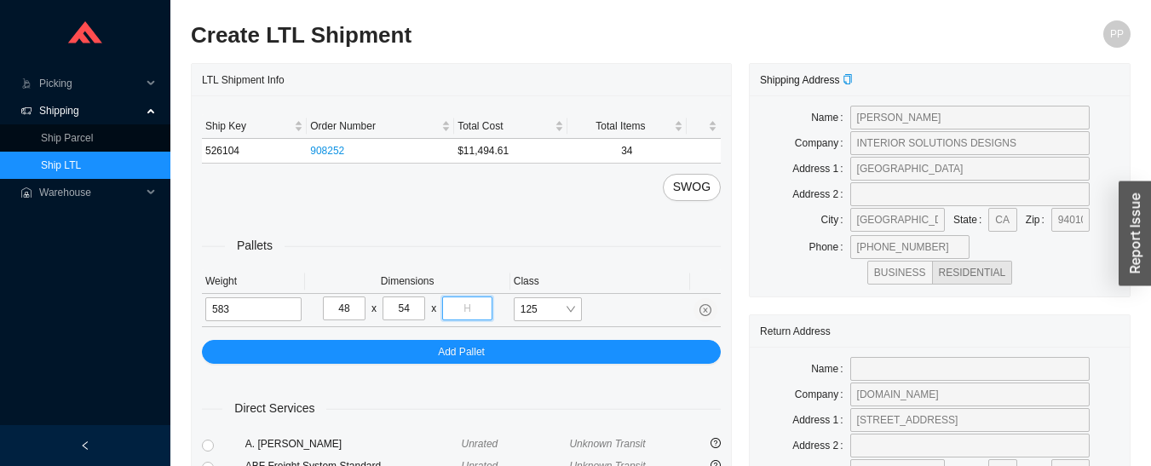
click at [453, 308] on input "tel" at bounding box center [466, 308] width 49 height 24
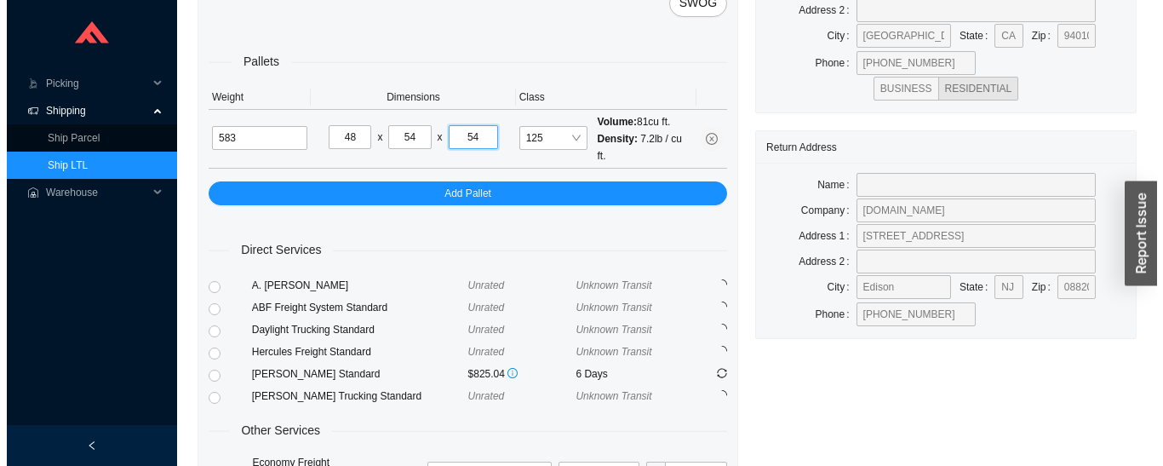
scroll to position [306, 0]
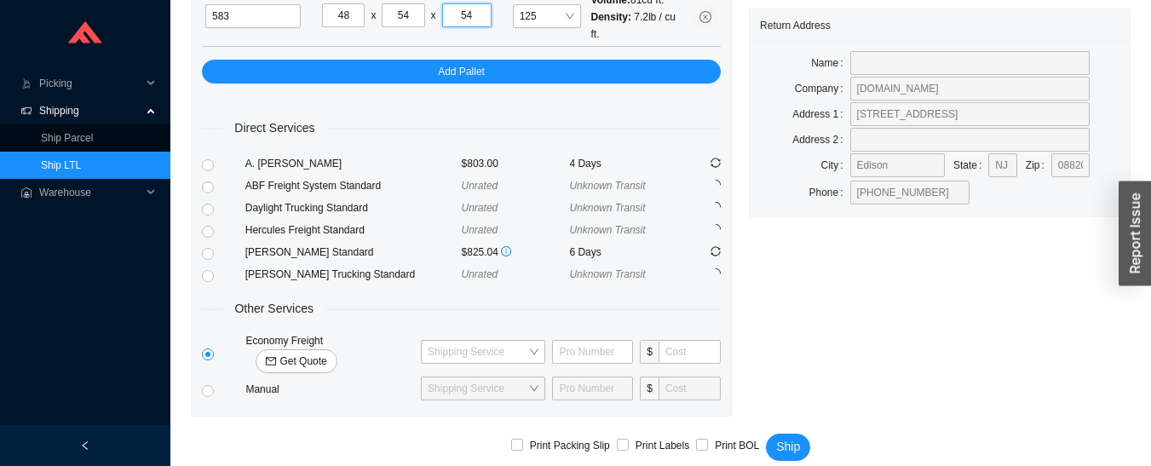
type input "54"
click at [326, 353] on span "Get Quote" at bounding box center [302, 361] width 47 height 17
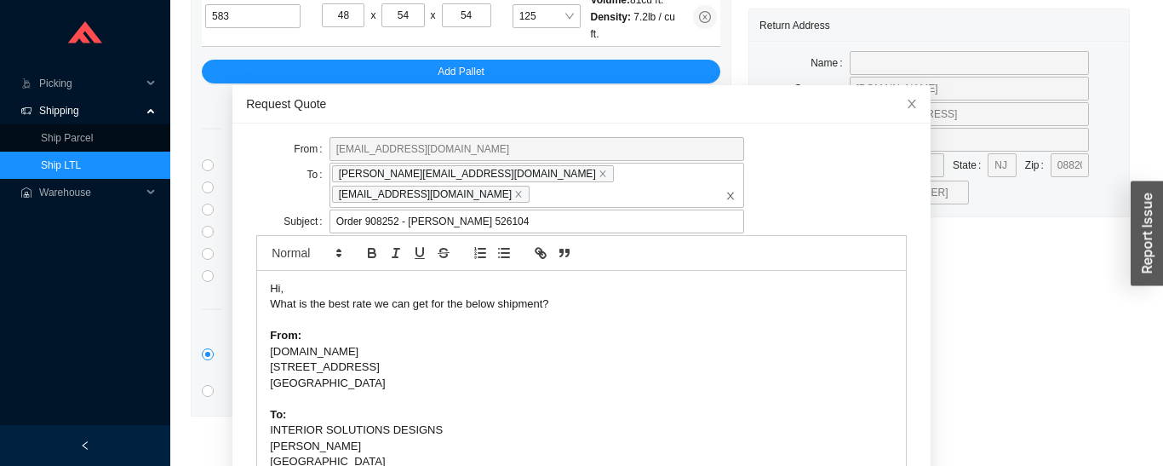
scroll to position [134, 0]
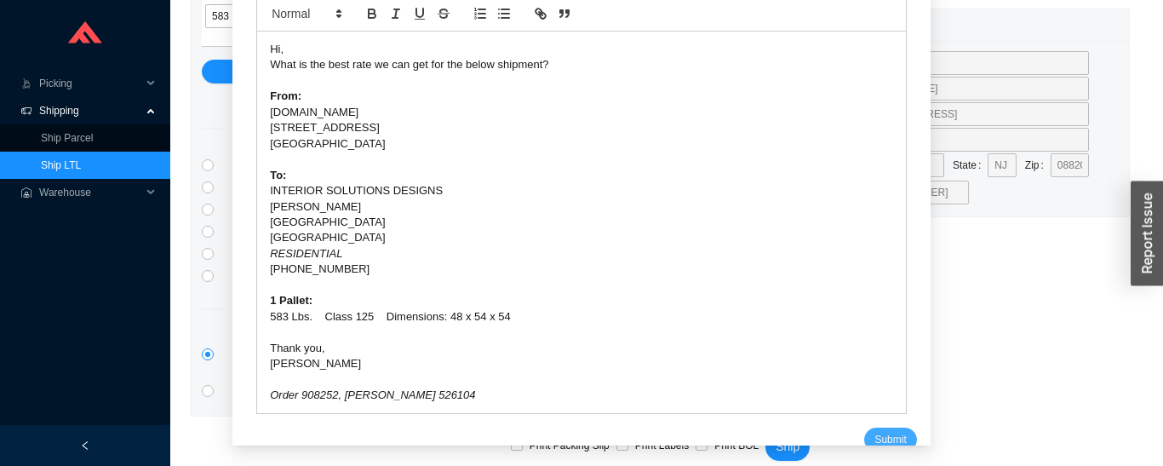
click at [875, 431] on span "Submit" at bounding box center [891, 439] width 32 height 17
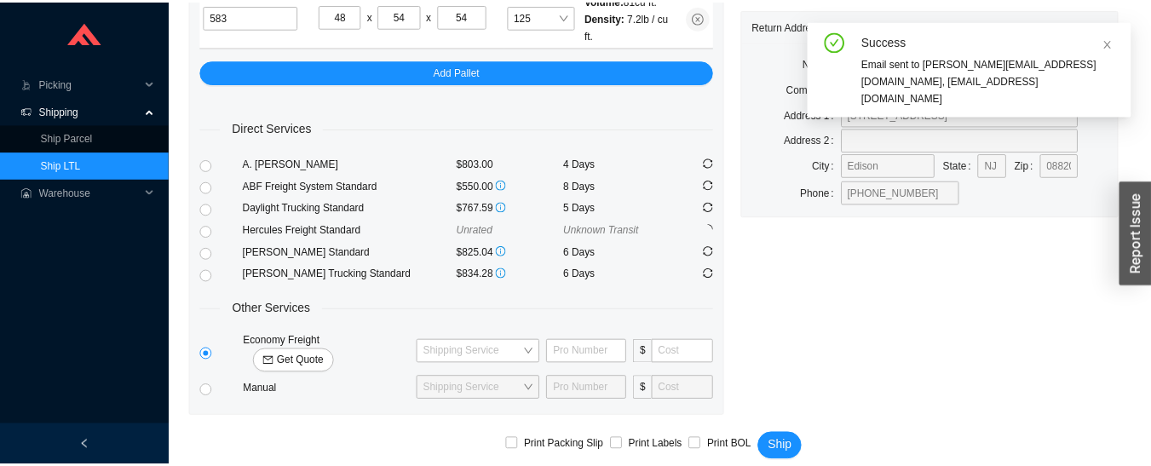
scroll to position [289, 0]
